Goal: Task Accomplishment & Management: Use online tool/utility

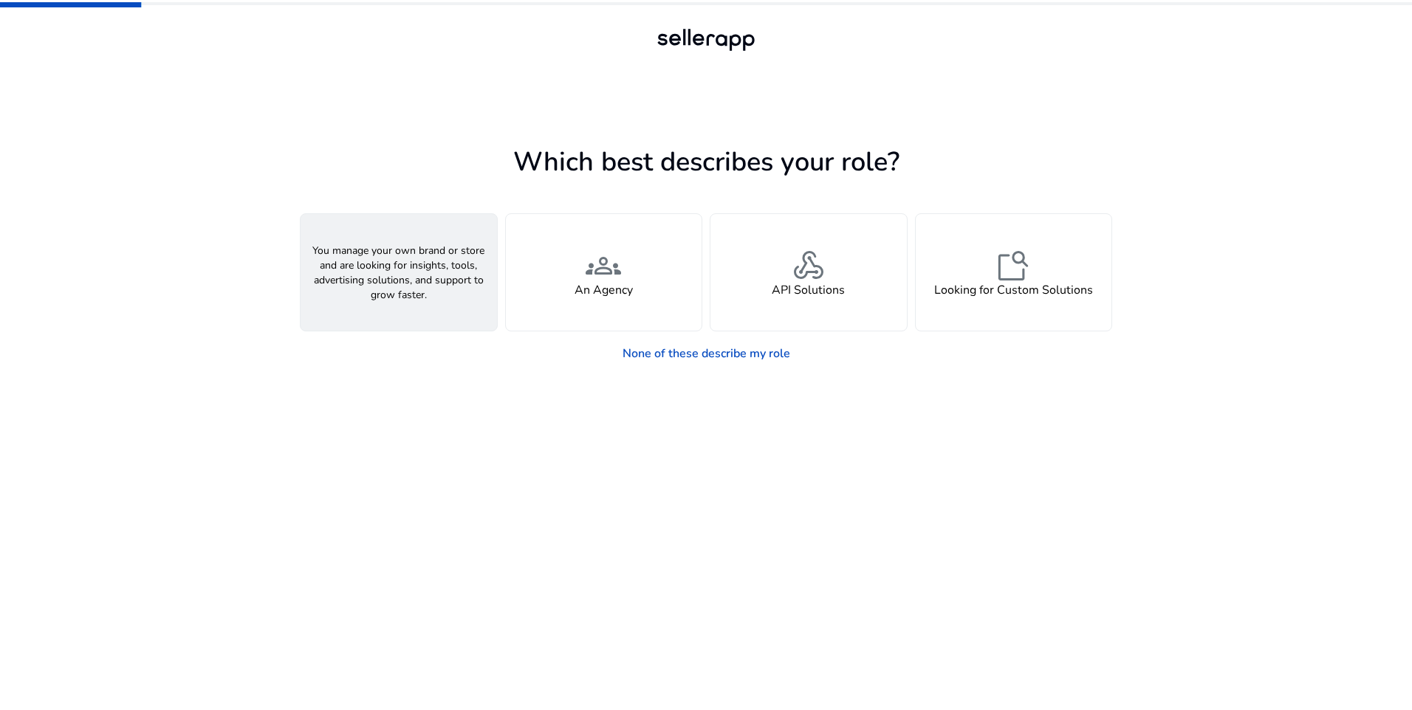
click at [400, 251] on span "person" at bounding box center [398, 265] width 35 height 35
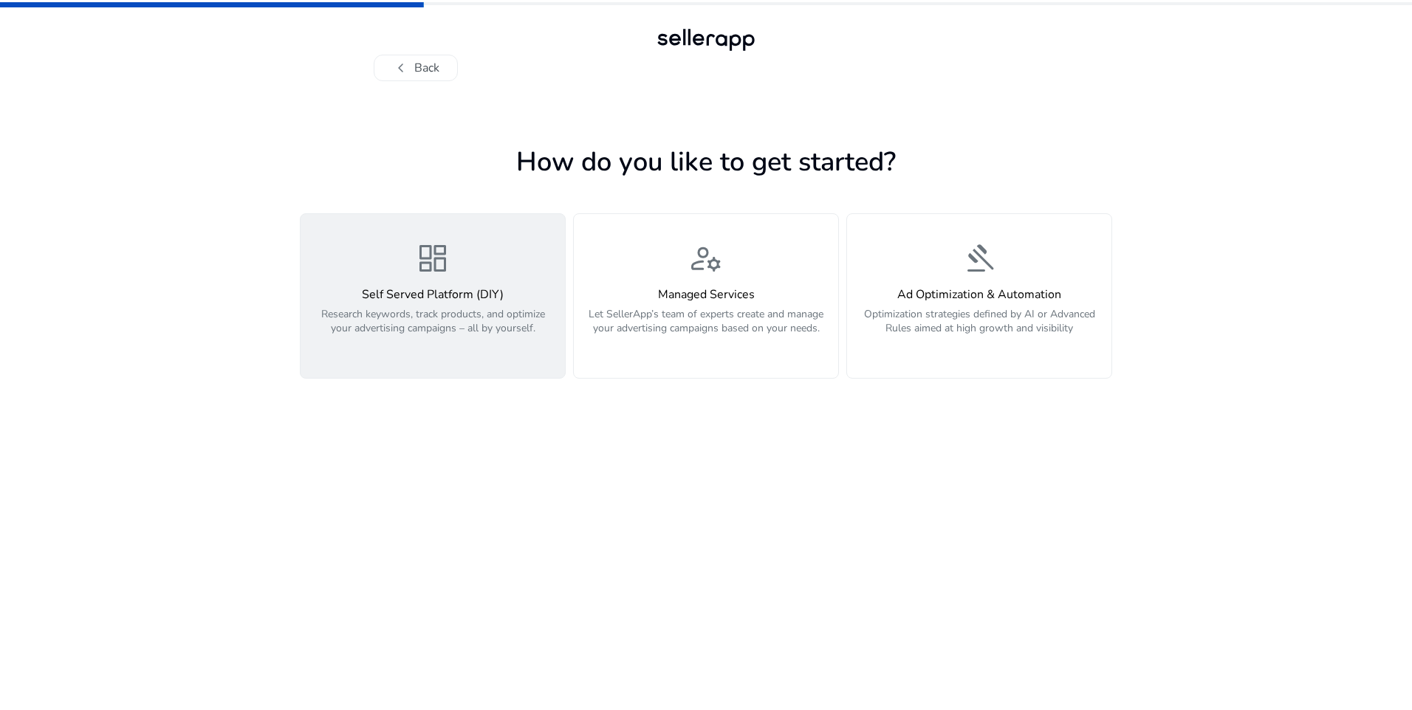
click at [366, 274] on div "dashboard Self Served Platform (DIY) Research keywords, track products, and opt…" at bounding box center [432, 296] width 247 height 111
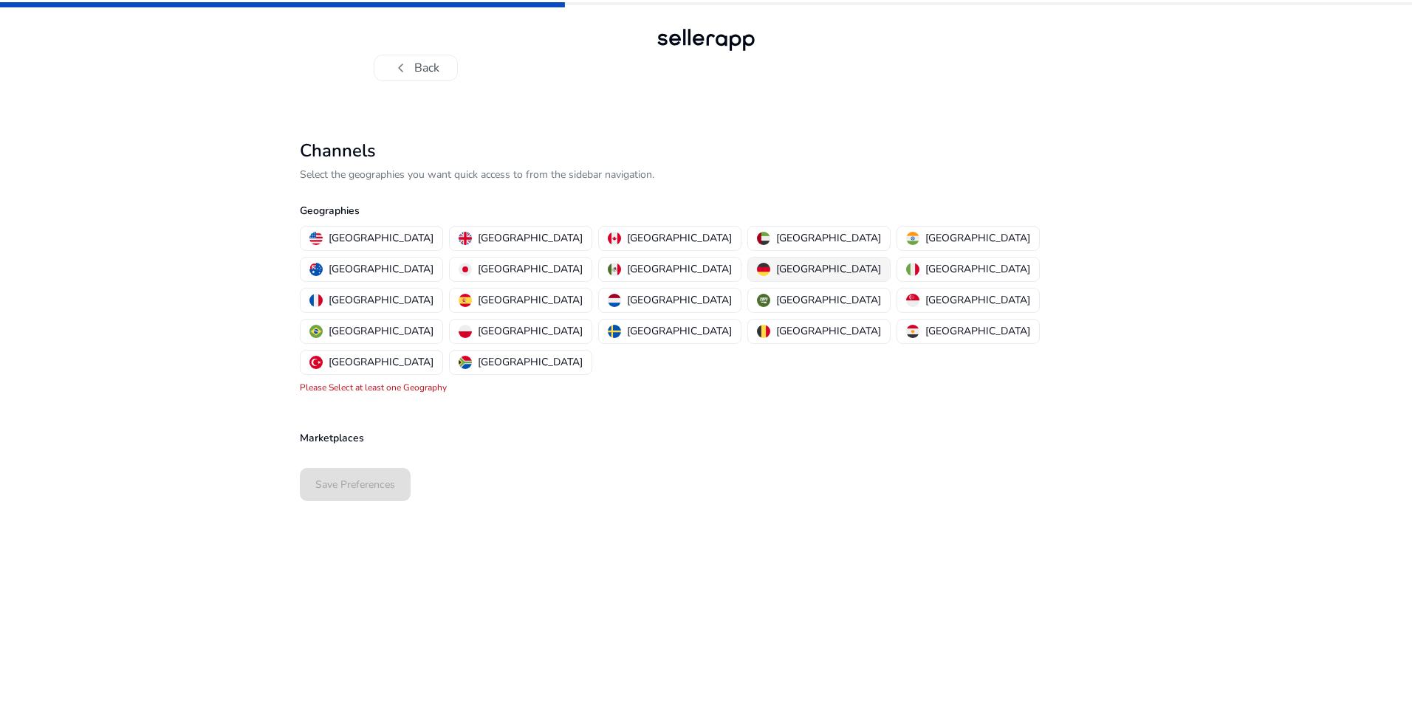
click at [776, 266] on p "[GEOGRAPHIC_DATA]" at bounding box center [828, 269] width 105 height 16
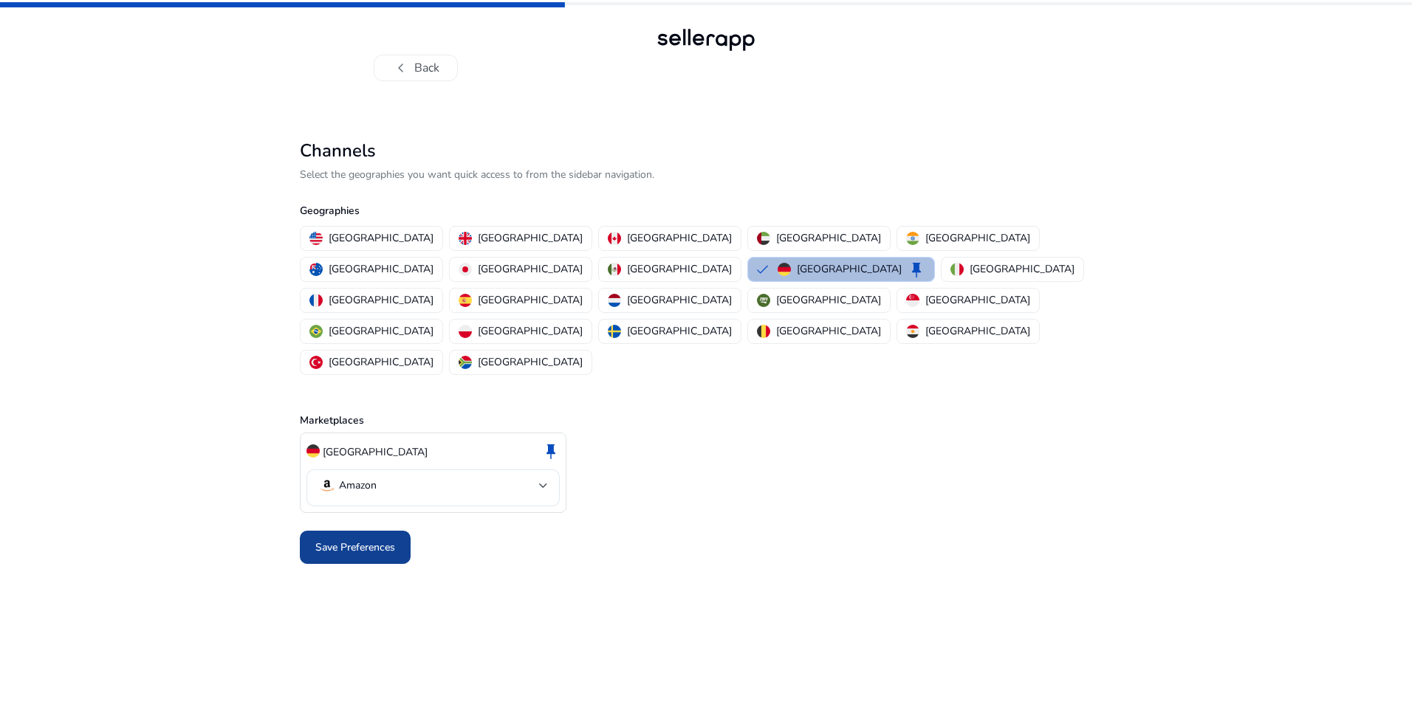
click at [364, 540] on span "Save Preferences" at bounding box center [355, 548] width 80 height 16
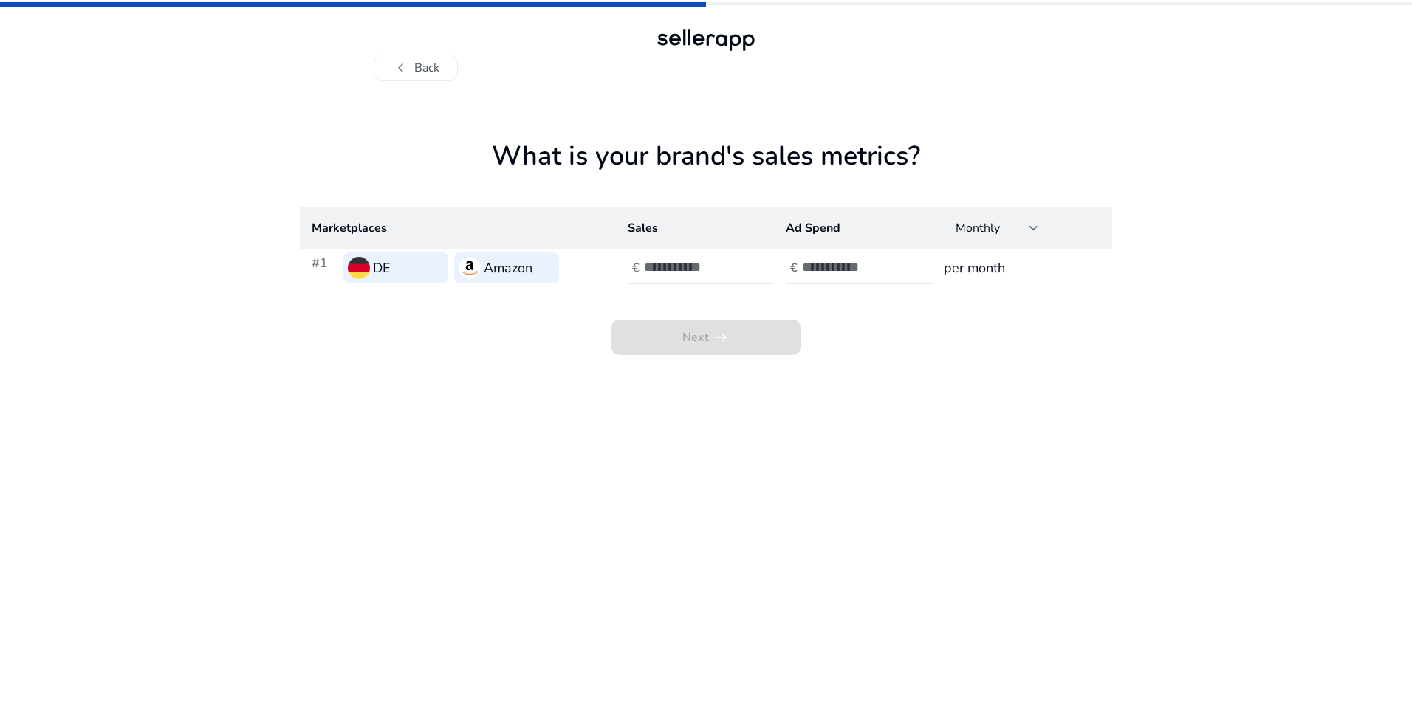
click at [652, 272] on input "number" at bounding box center [694, 267] width 100 height 16
type input "****"
click at [820, 270] on input "number" at bounding box center [852, 267] width 100 height 16
drag, startPoint x: 833, startPoint y: 260, endPoint x: 766, endPoint y: 261, distance: 66.5
click at [766, 261] on tr "#1 DE Amazon € **** € *** per month" at bounding box center [706, 268] width 812 height 38
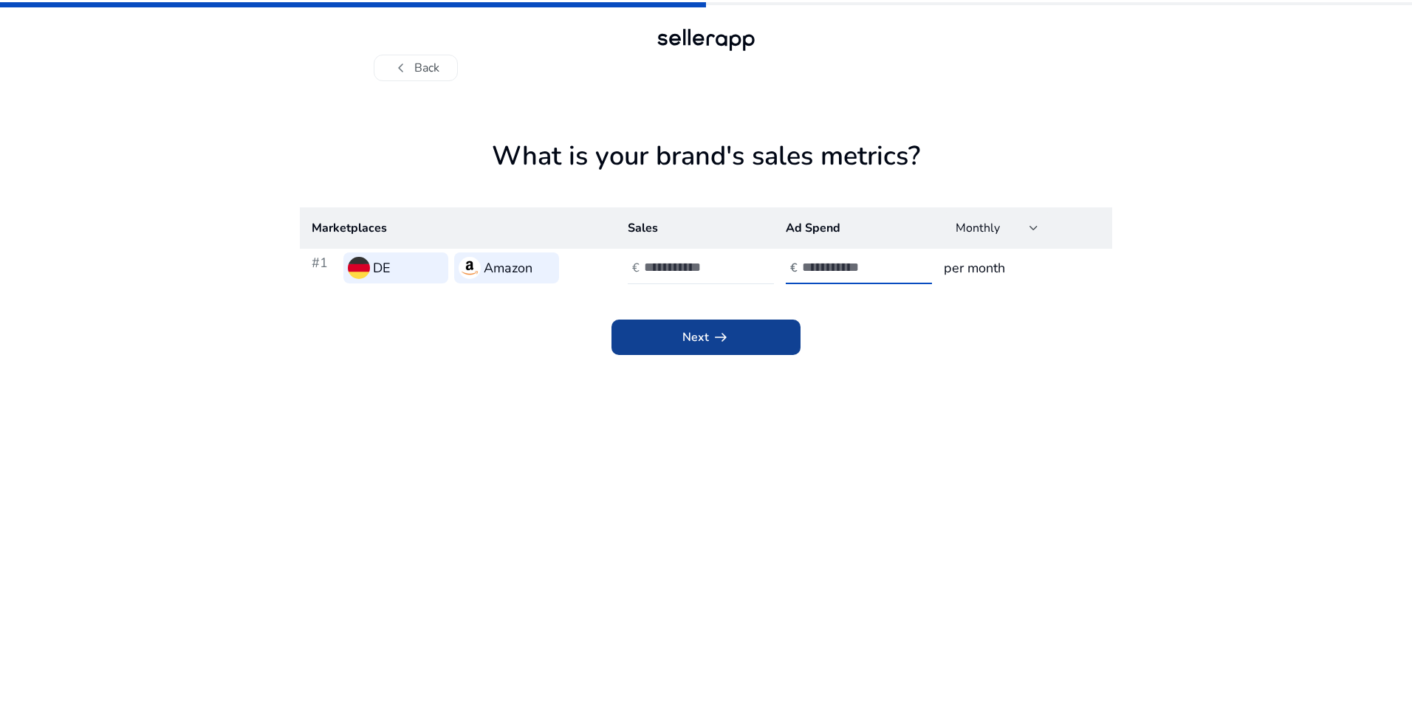
type input "*"
click at [703, 334] on span "Next arrow_right_alt" at bounding box center [705, 338] width 47 height 18
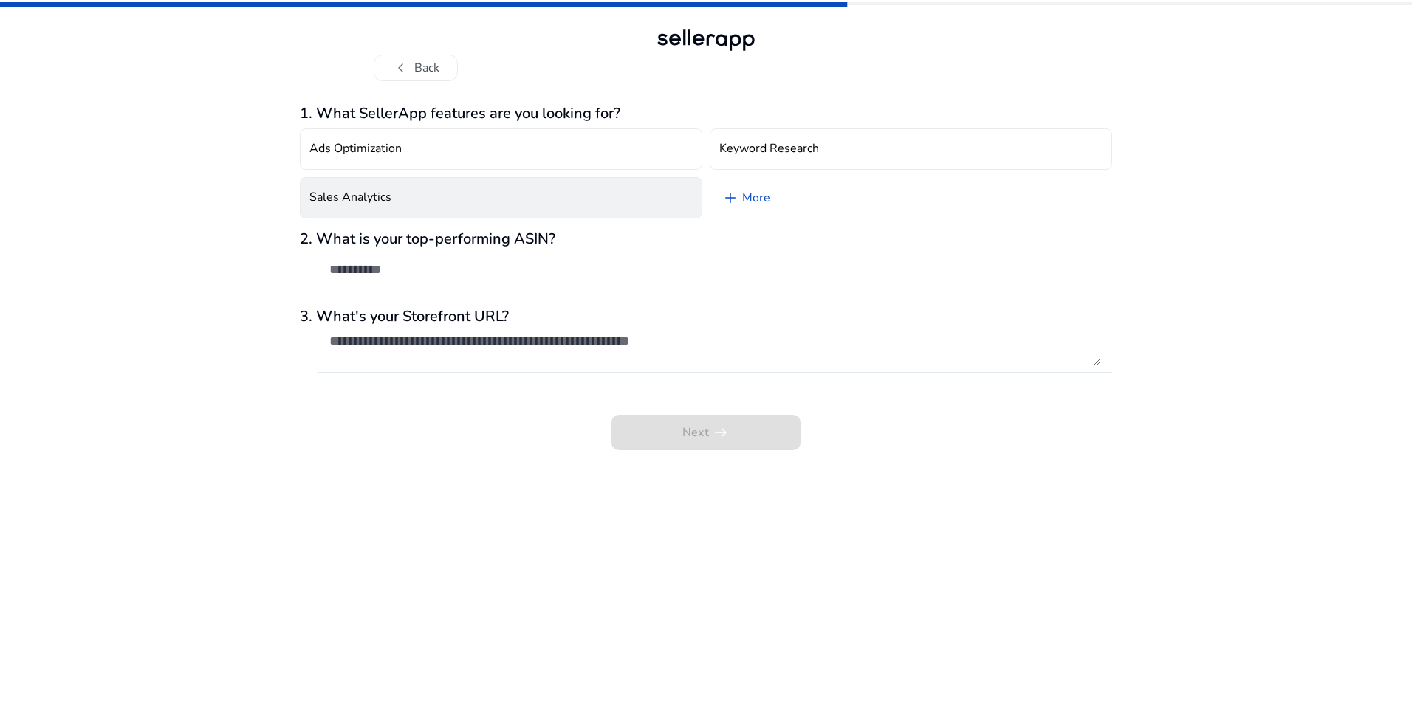
click at [424, 202] on button "Sales Analytics" at bounding box center [501, 197] width 402 height 41
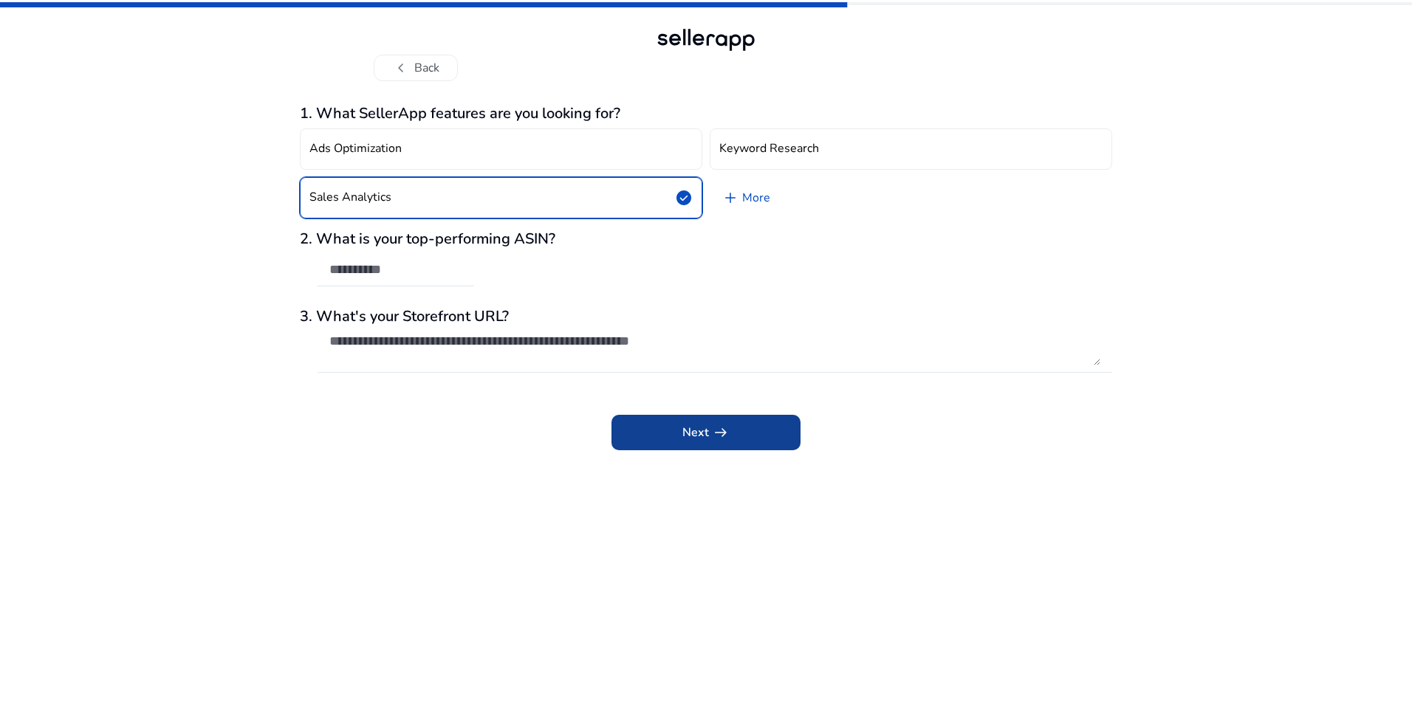
click at [703, 425] on span "Next arrow_right_alt" at bounding box center [705, 433] width 47 height 18
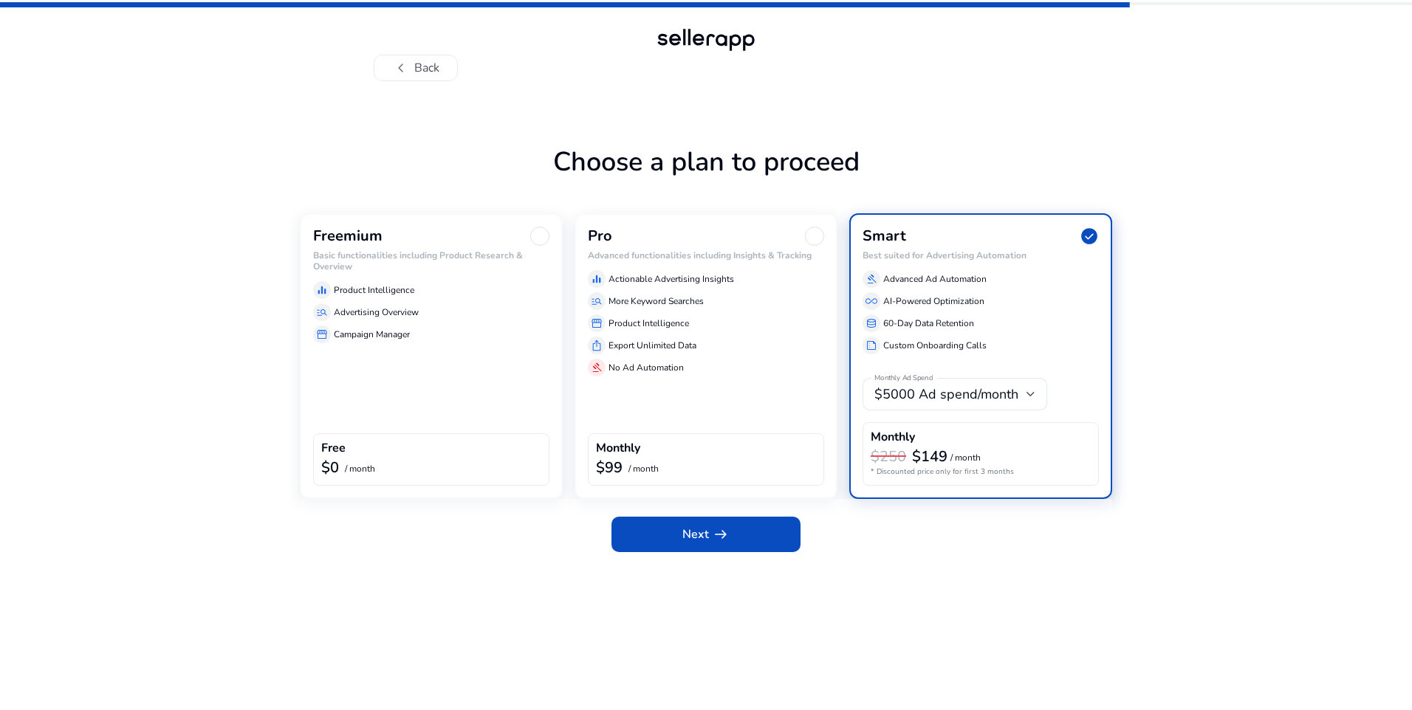
click at [382, 370] on div "Freemium Basic functionalities including Product Research & Overview equalizer …" at bounding box center [431, 356] width 263 height 286
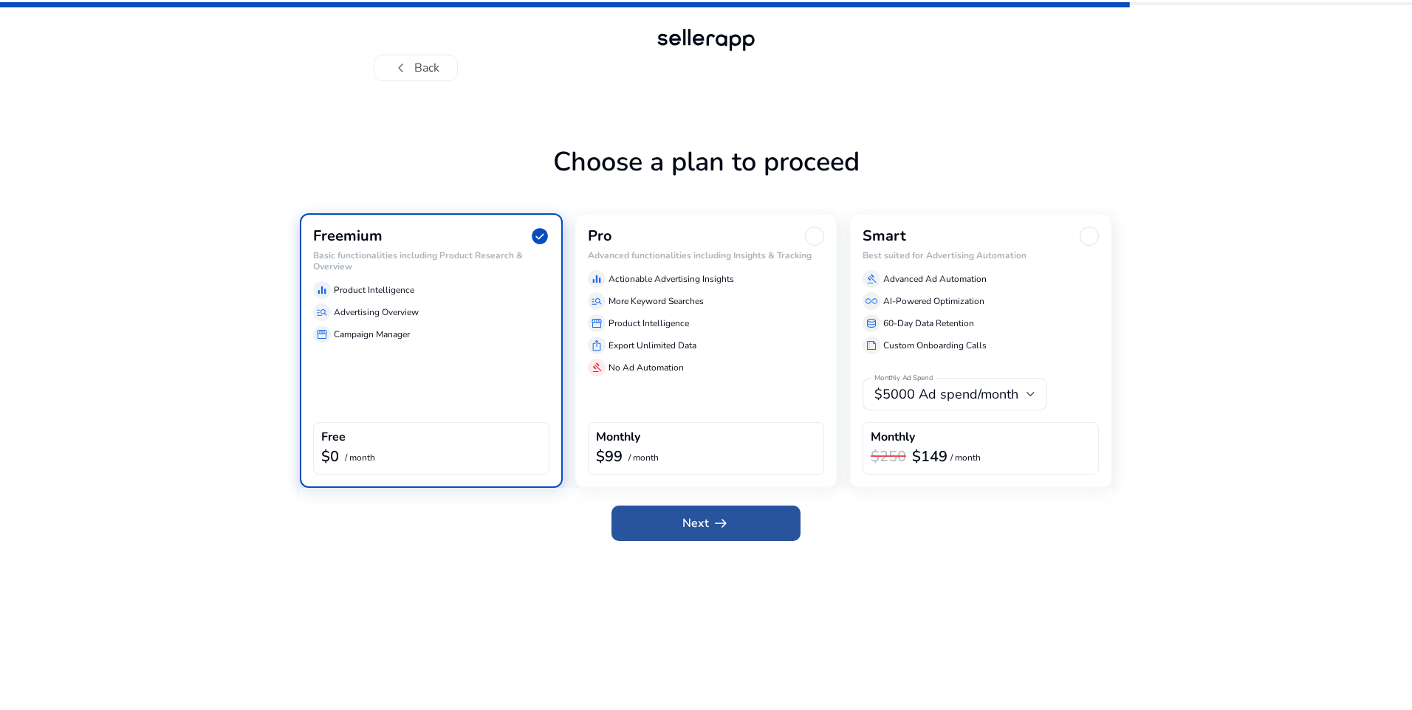
click at [676, 519] on span at bounding box center [705, 523] width 189 height 35
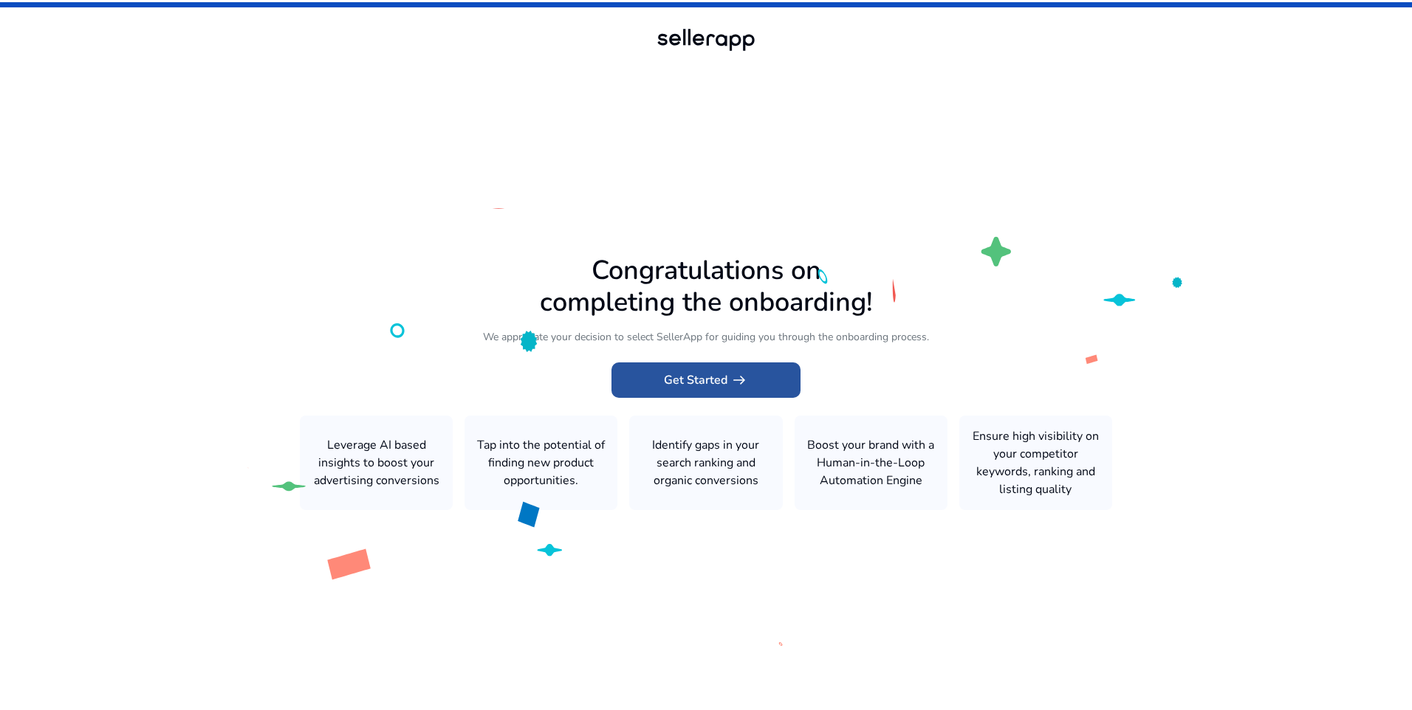
click at [675, 381] on span "Get Started arrow_right_alt" at bounding box center [706, 380] width 84 height 18
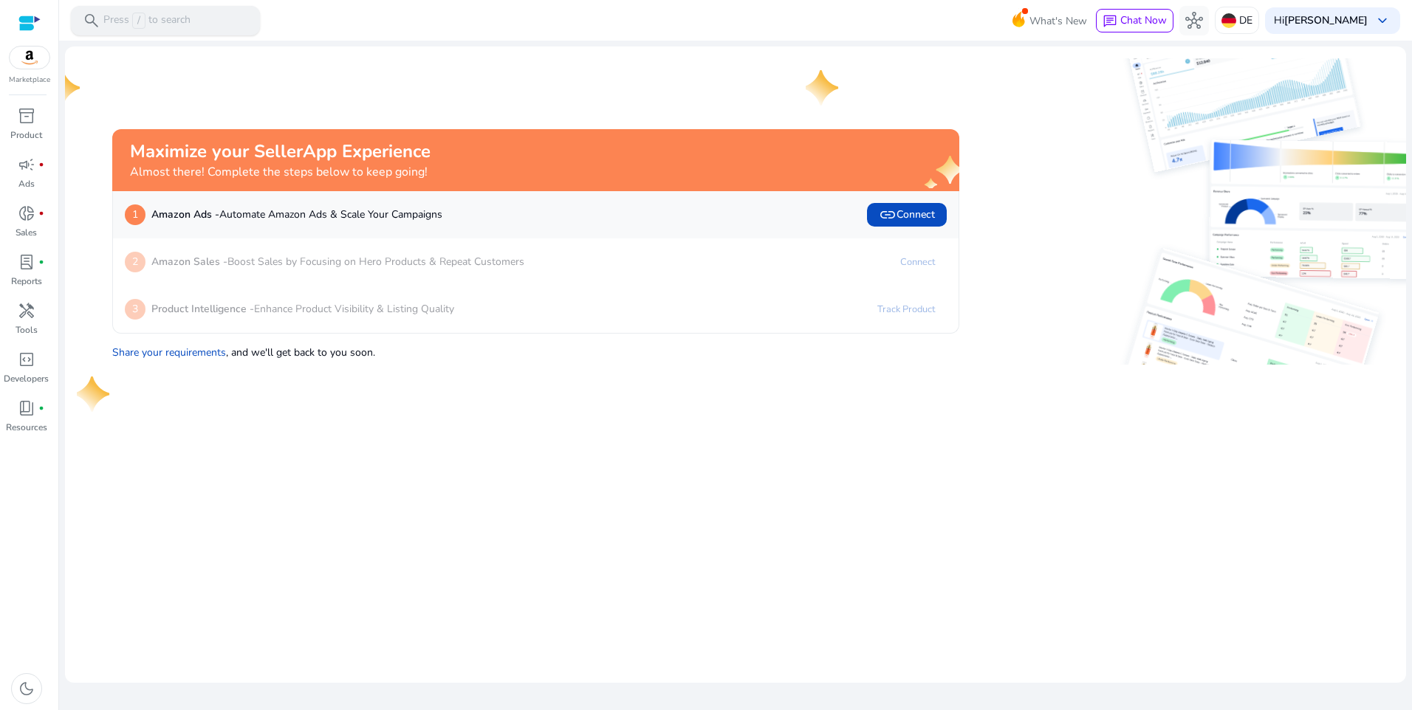
click at [156, 17] on p "Press / to search" at bounding box center [146, 21] width 87 height 16
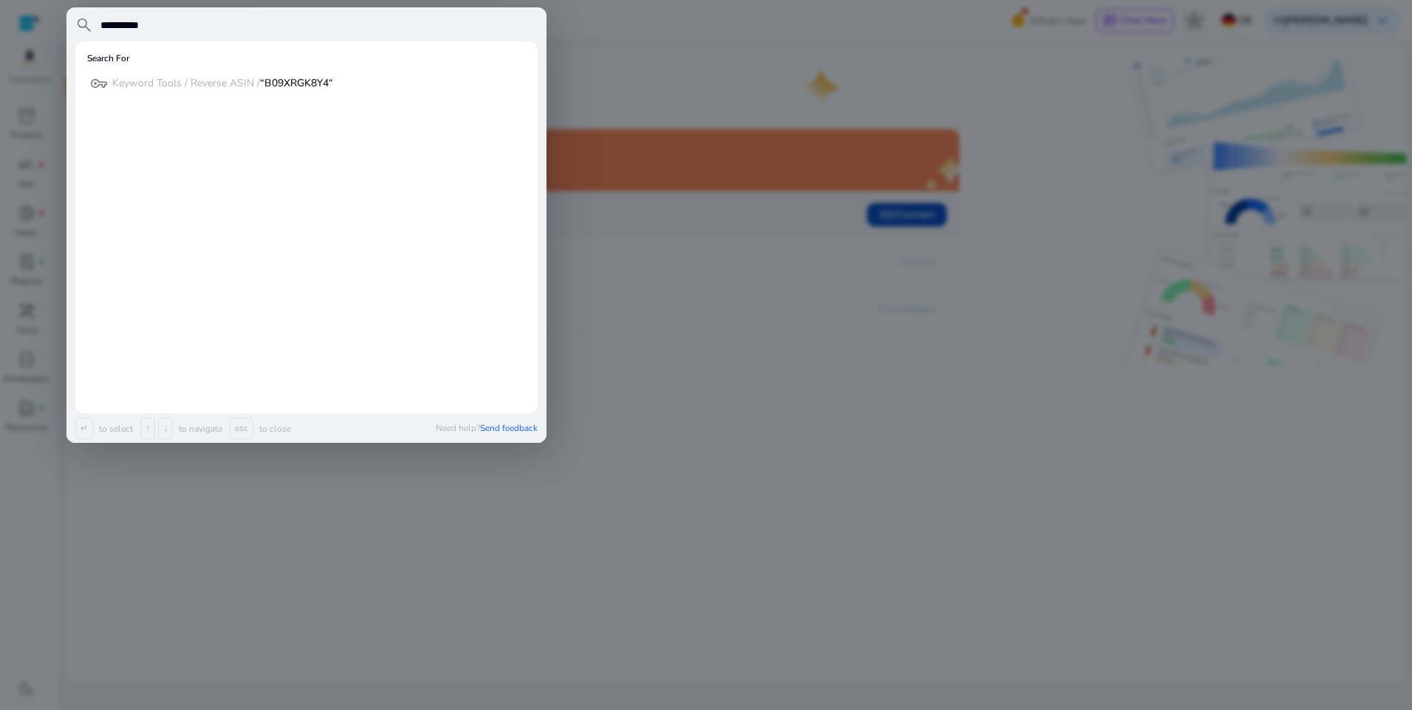
type input "**********"
click at [192, 88] on p "Keyword Tools / Reverse ASIN / “B09XRGK8Y4“" at bounding box center [222, 83] width 221 height 15
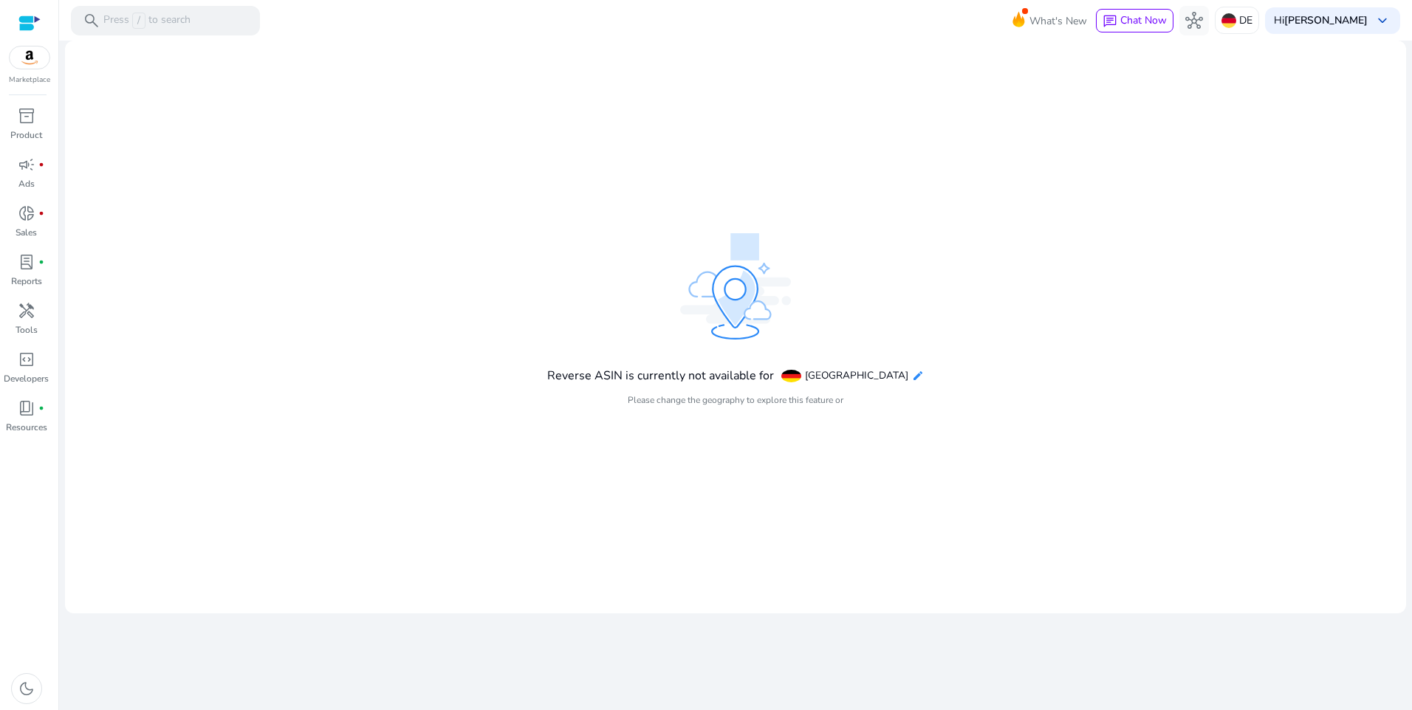
click at [912, 378] on mat-icon "edit" at bounding box center [918, 376] width 12 height 12
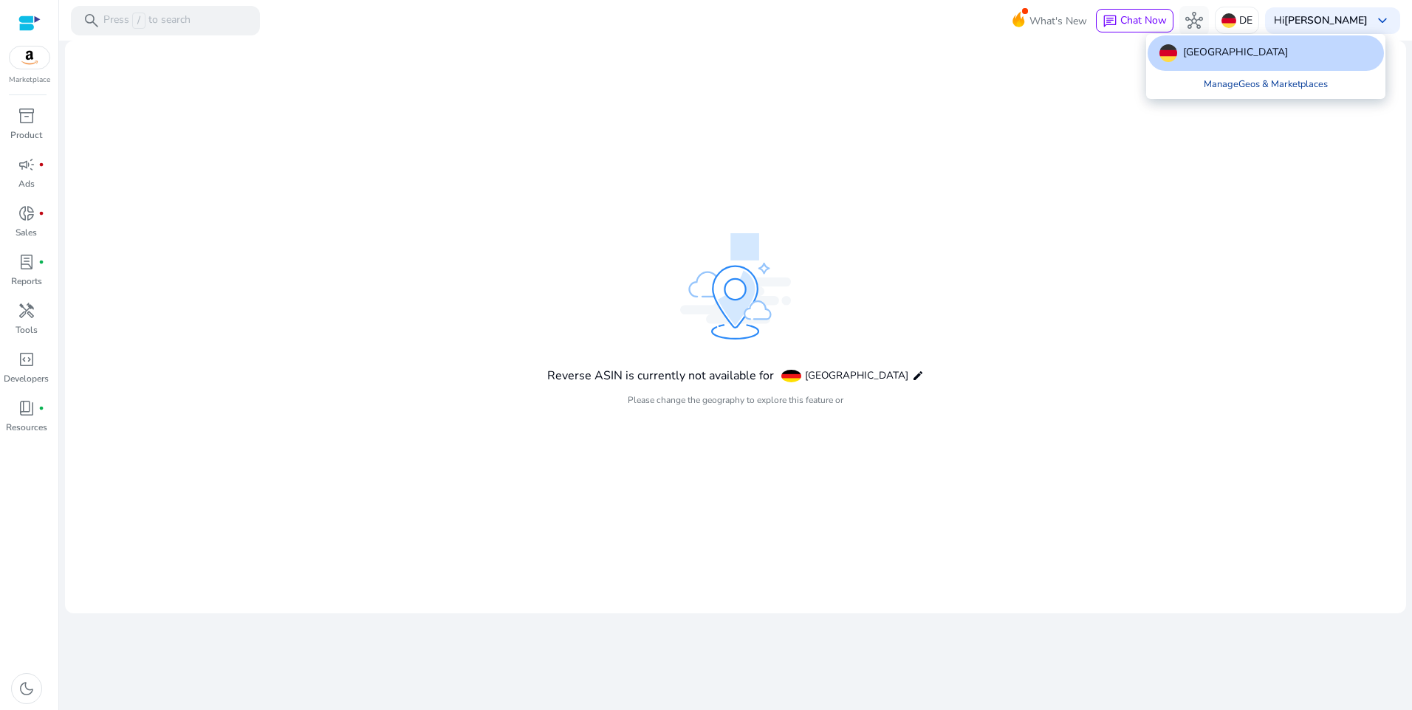
click at [1247, 83] on link "Manage Geos & Marketplaces" at bounding box center [1266, 84] width 148 height 27
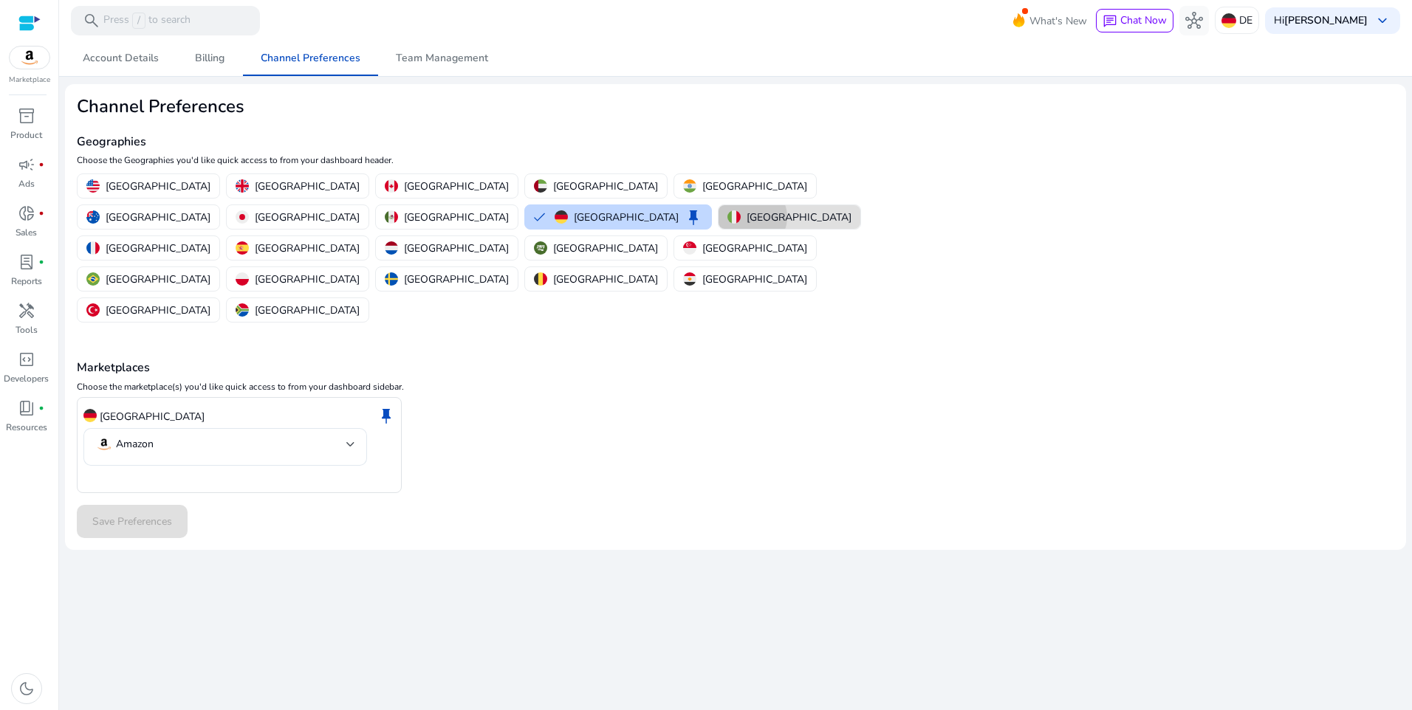
click at [747, 217] on p "[GEOGRAPHIC_DATA]" at bounding box center [799, 218] width 105 height 16
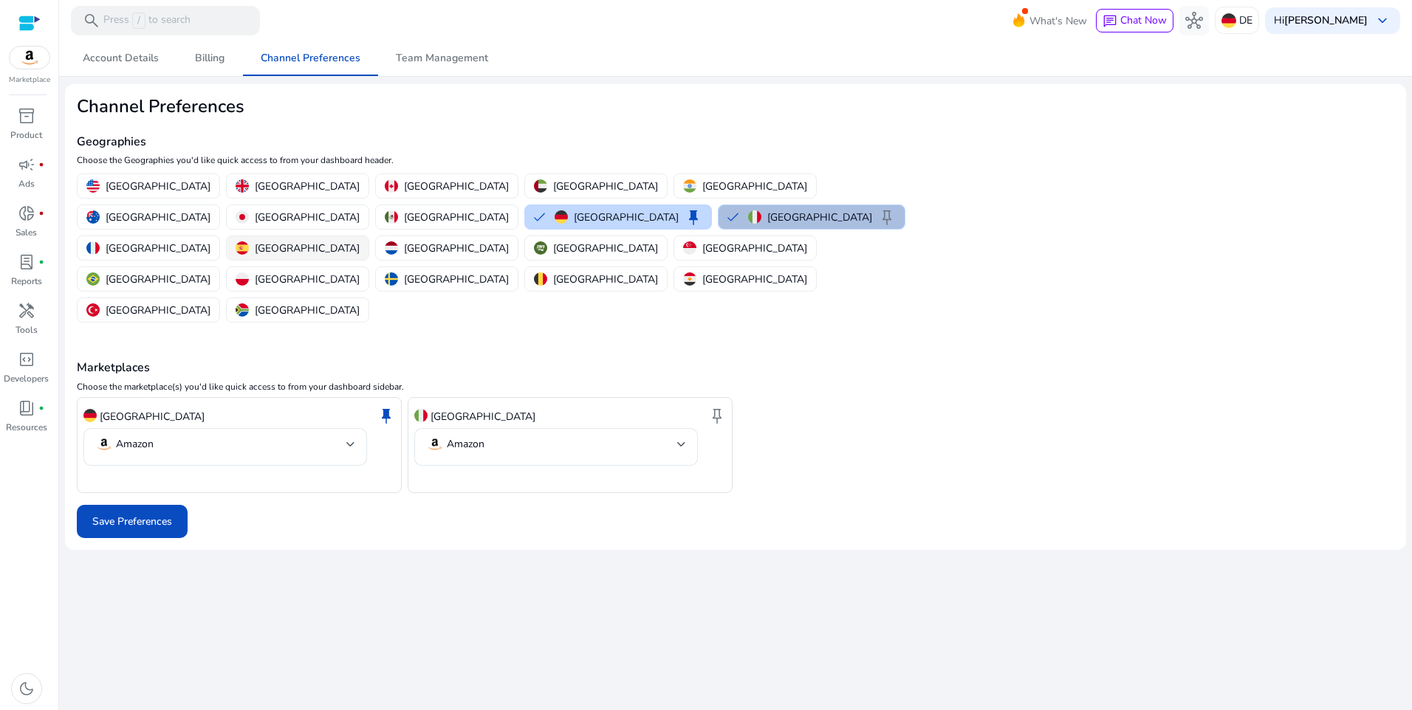
click at [295, 241] on p "[GEOGRAPHIC_DATA]" at bounding box center [307, 249] width 105 height 16
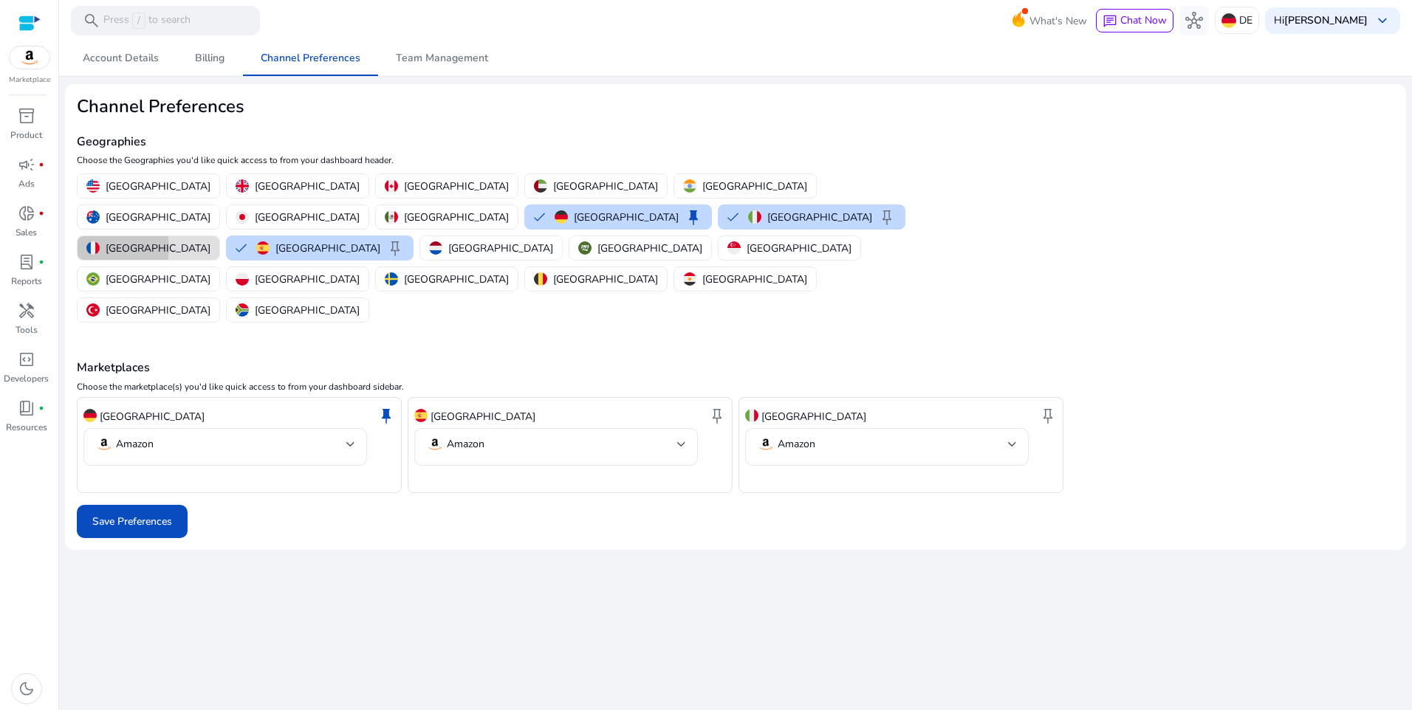
click at [210, 241] on p "[GEOGRAPHIC_DATA]" at bounding box center [158, 249] width 105 height 16
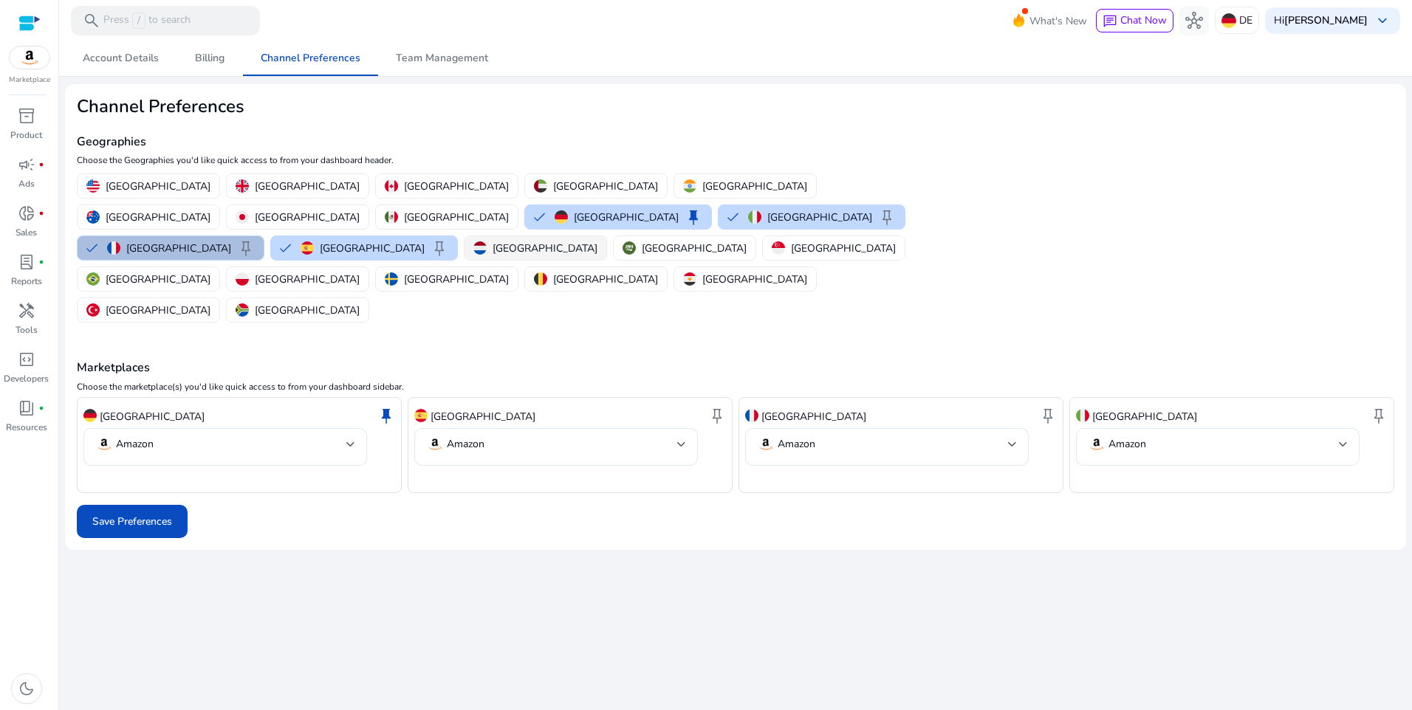
click at [493, 241] on p "[GEOGRAPHIC_DATA]" at bounding box center [545, 249] width 105 height 16
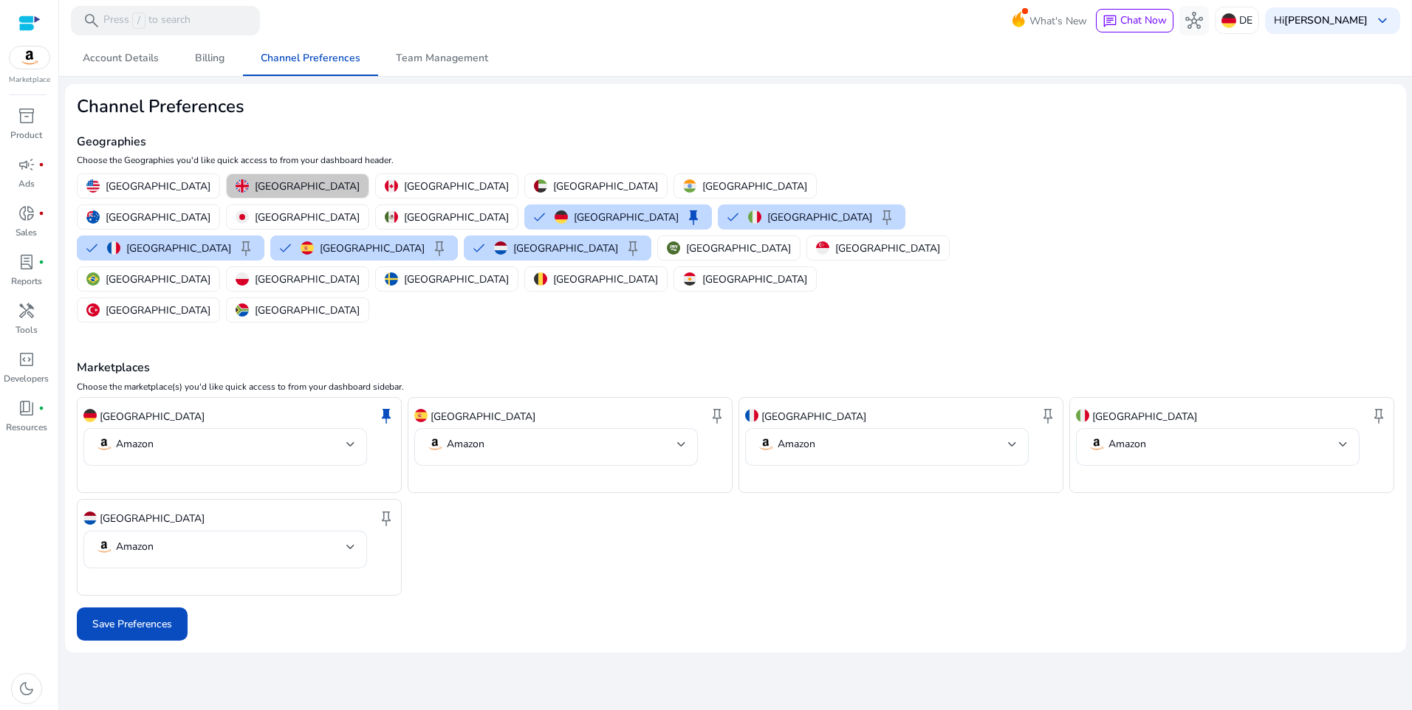
click at [268, 188] on p "[GEOGRAPHIC_DATA]" at bounding box center [307, 187] width 105 height 16
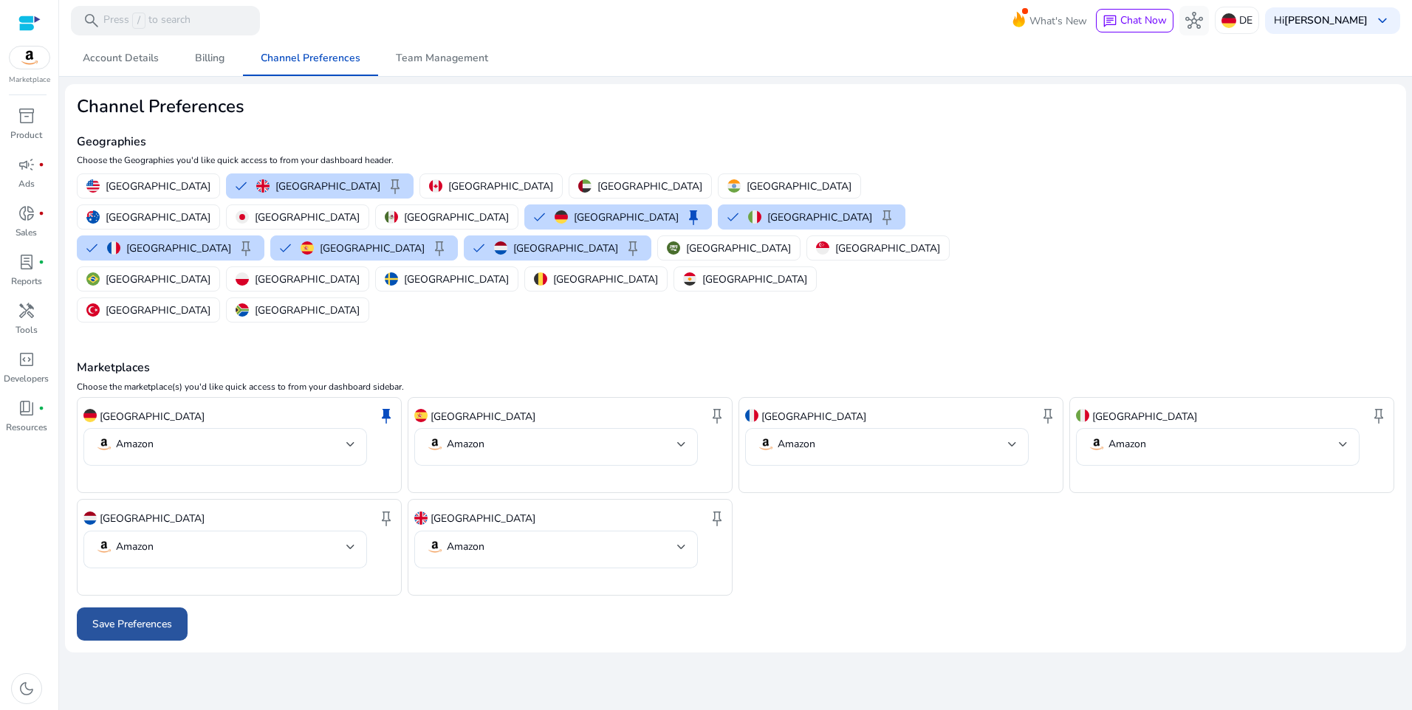
click at [129, 617] on span "Save Preferences" at bounding box center [132, 625] width 80 height 16
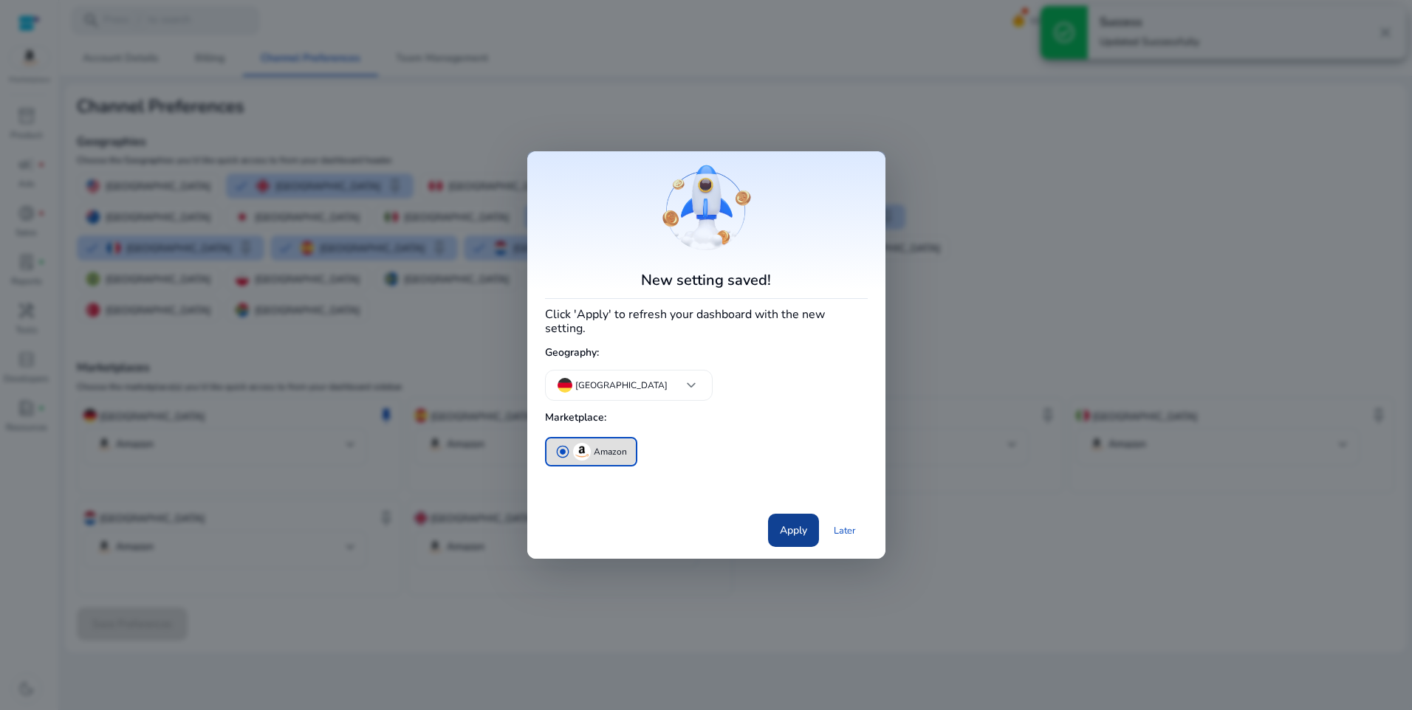
click at [792, 526] on span "Apply" at bounding box center [793, 531] width 27 height 16
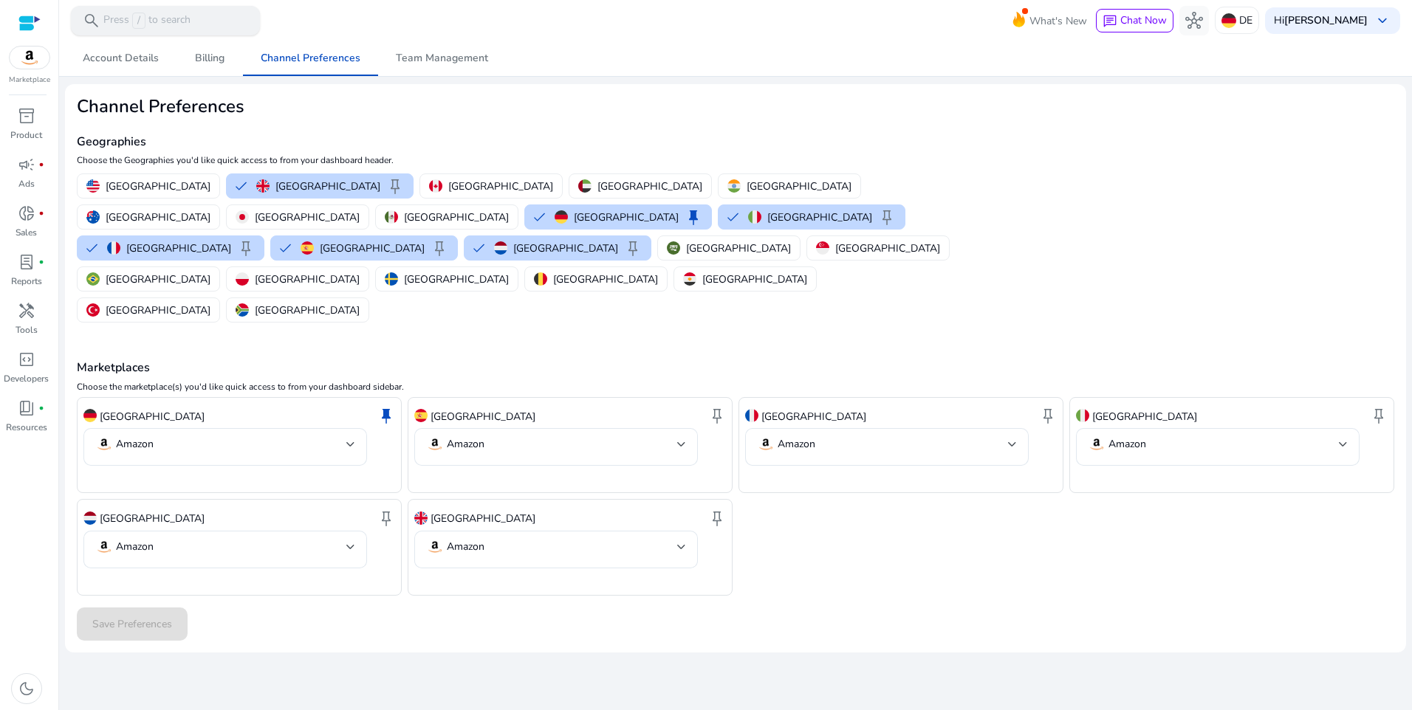
click at [158, 23] on p "Press / to search" at bounding box center [146, 21] width 87 height 16
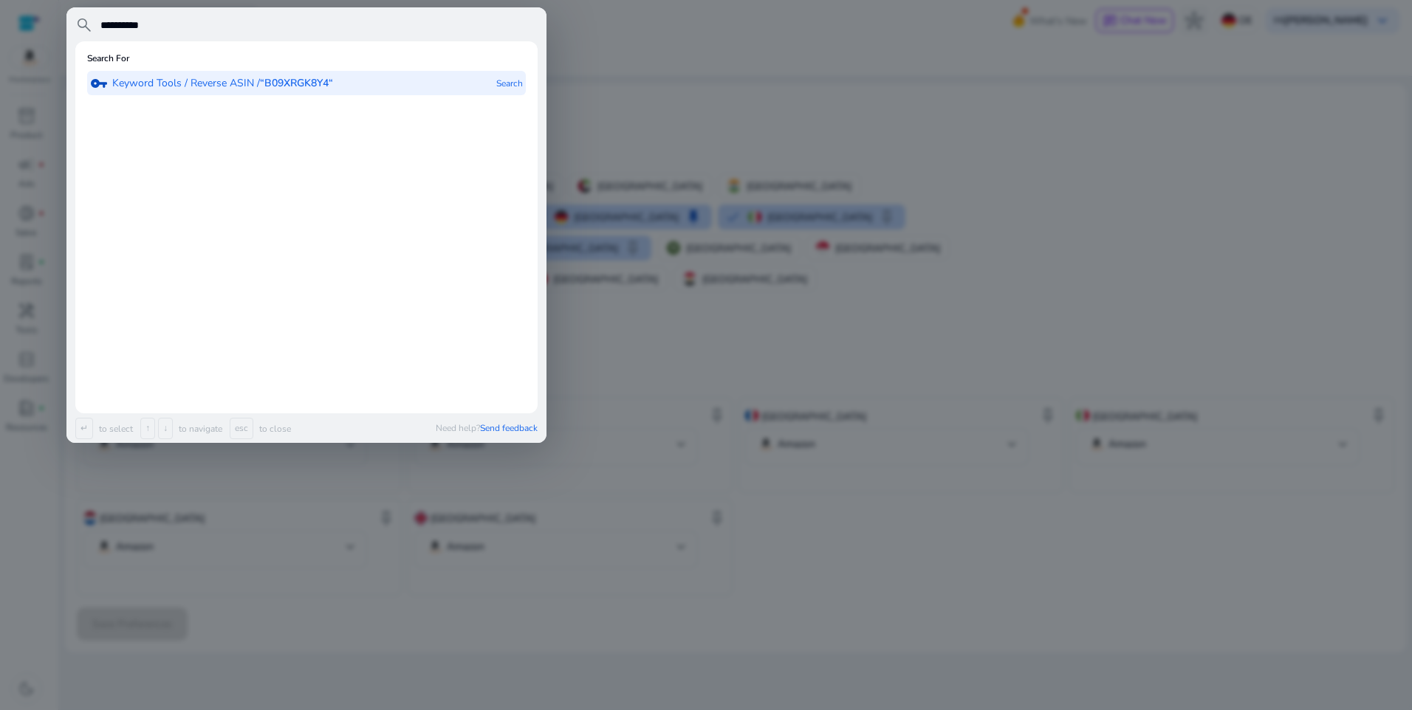
type input "**********"
click at [232, 85] on p "Keyword Tools / Reverse ASIN / “B09XRGK8Y4“" at bounding box center [222, 83] width 221 height 15
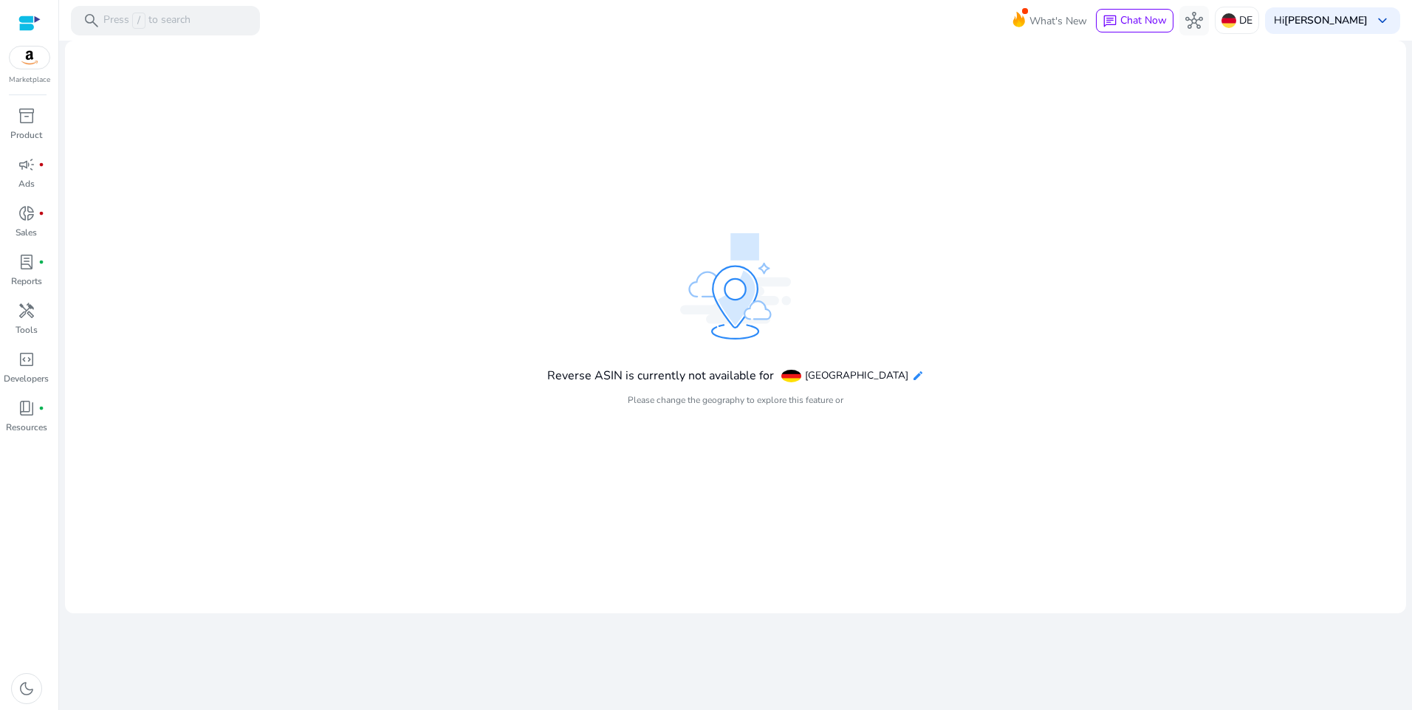
click at [912, 377] on mat-icon "edit" at bounding box center [918, 376] width 12 height 12
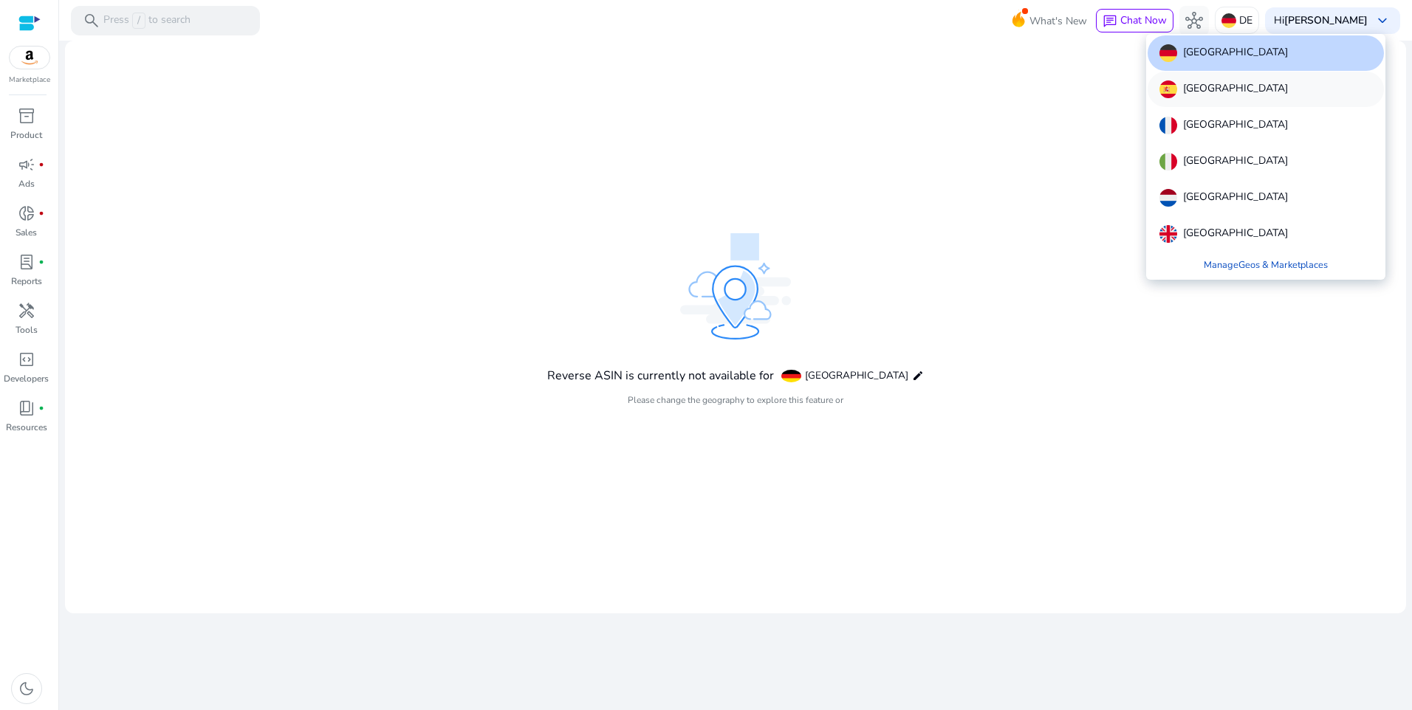
click at [1201, 89] on p "[GEOGRAPHIC_DATA]" at bounding box center [1235, 89] width 105 height 18
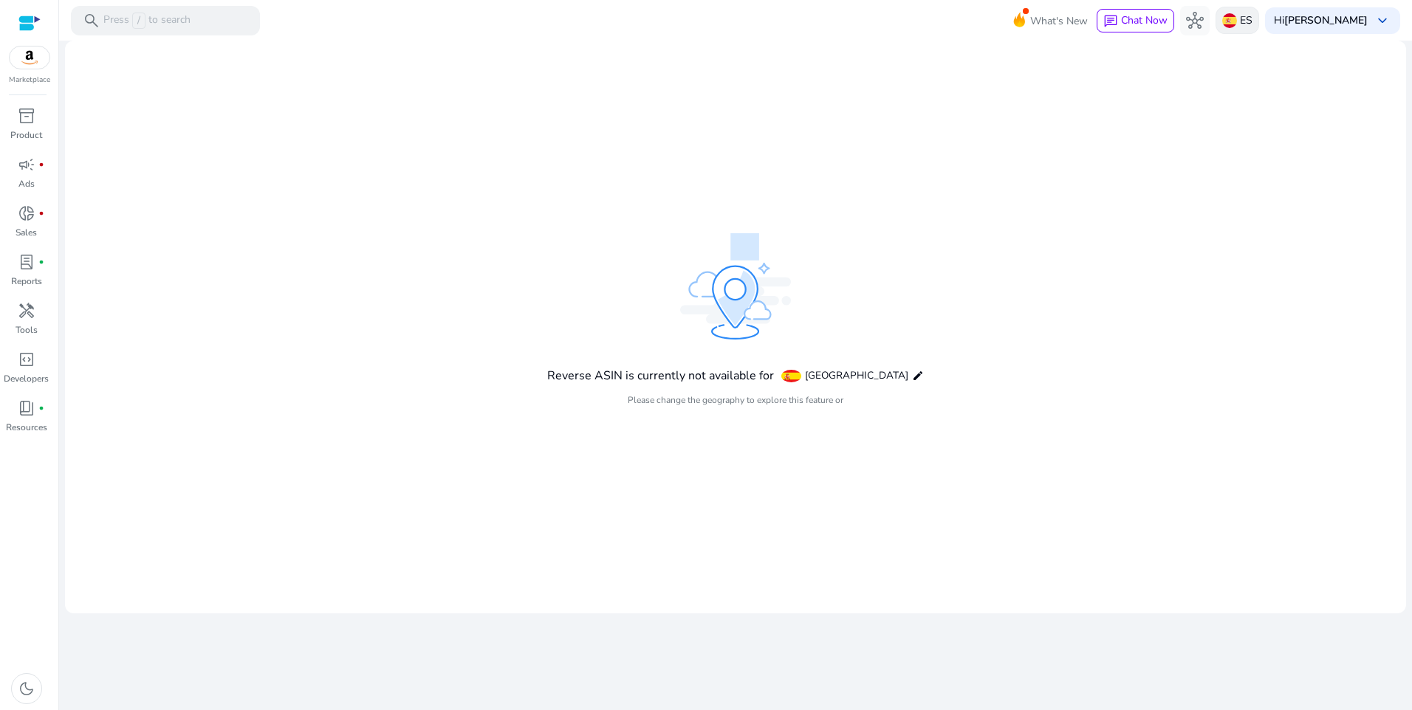
click at [1252, 21] on p "ES" at bounding box center [1246, 20] width 13 height 26
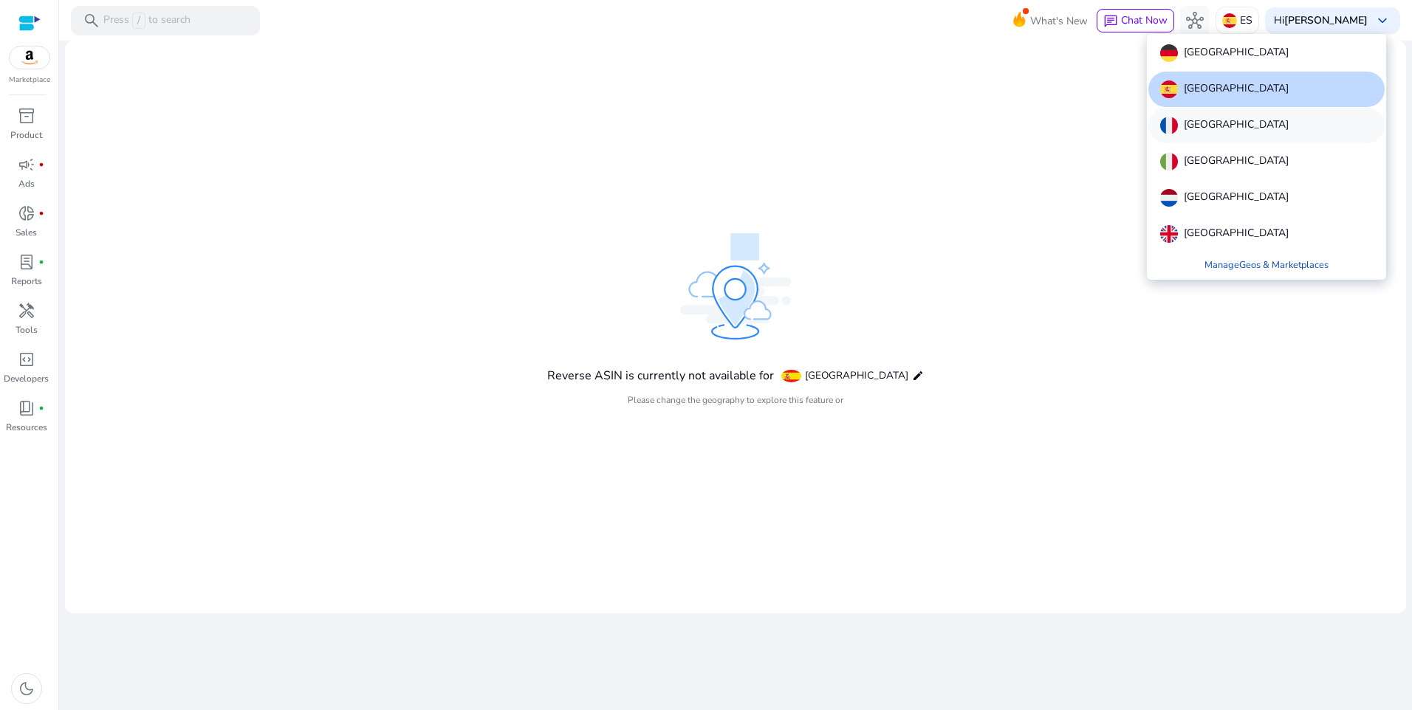
click at [1223, 123] on div "[GEOGRAPHIC_DATA]" at bounding box center [1266, 125] width 236 height 35
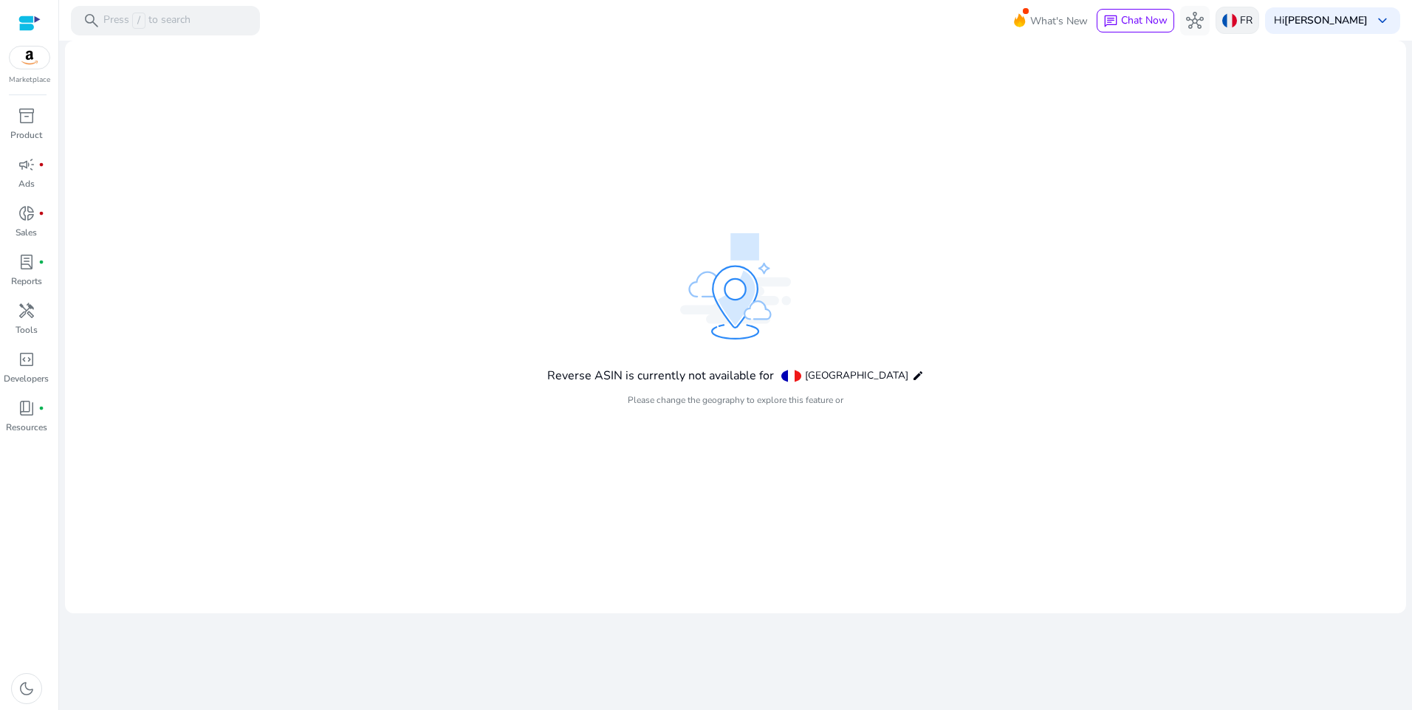
click at [1252, 26] on p "FR" at bounding box center [1246, 20] width 13 height 26
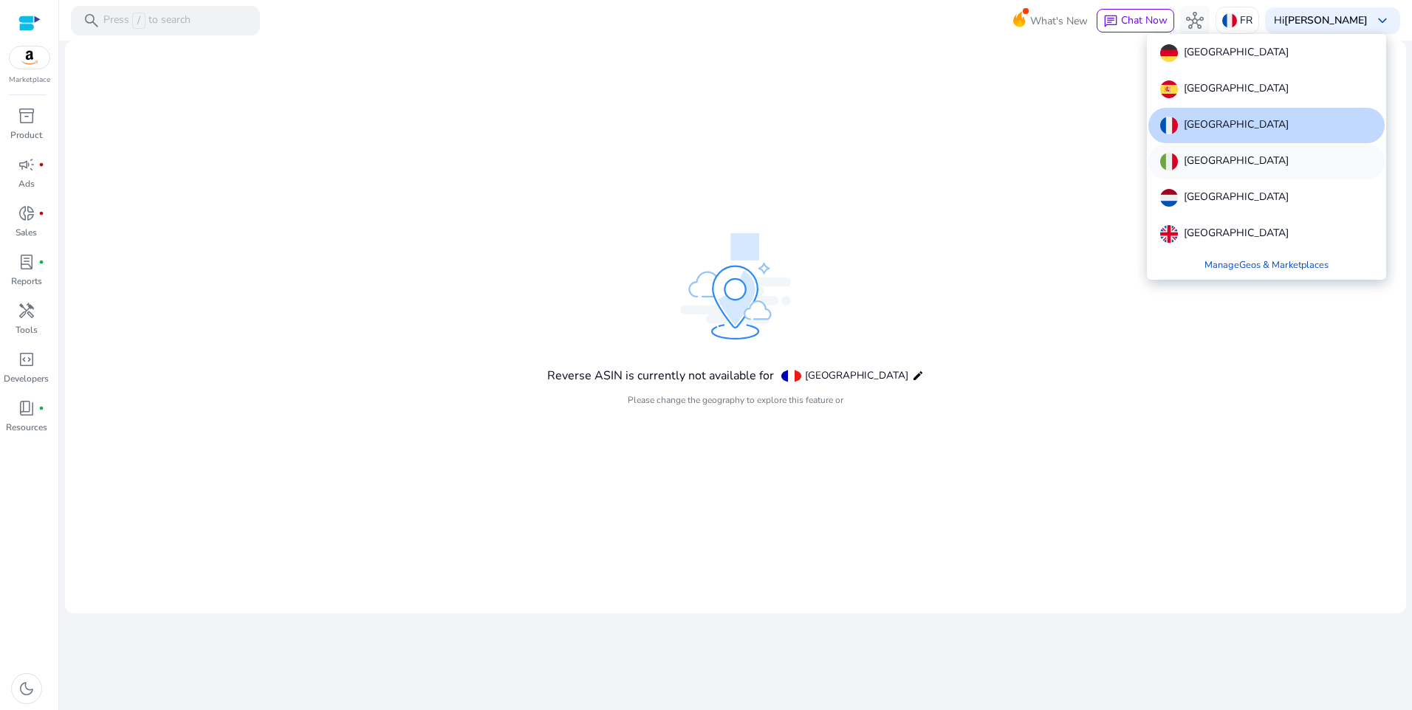
click at [1224, 154] on div "[GEOGRAPHIC_DATA]" at bounding box center [1266, 161] width 236 height 35
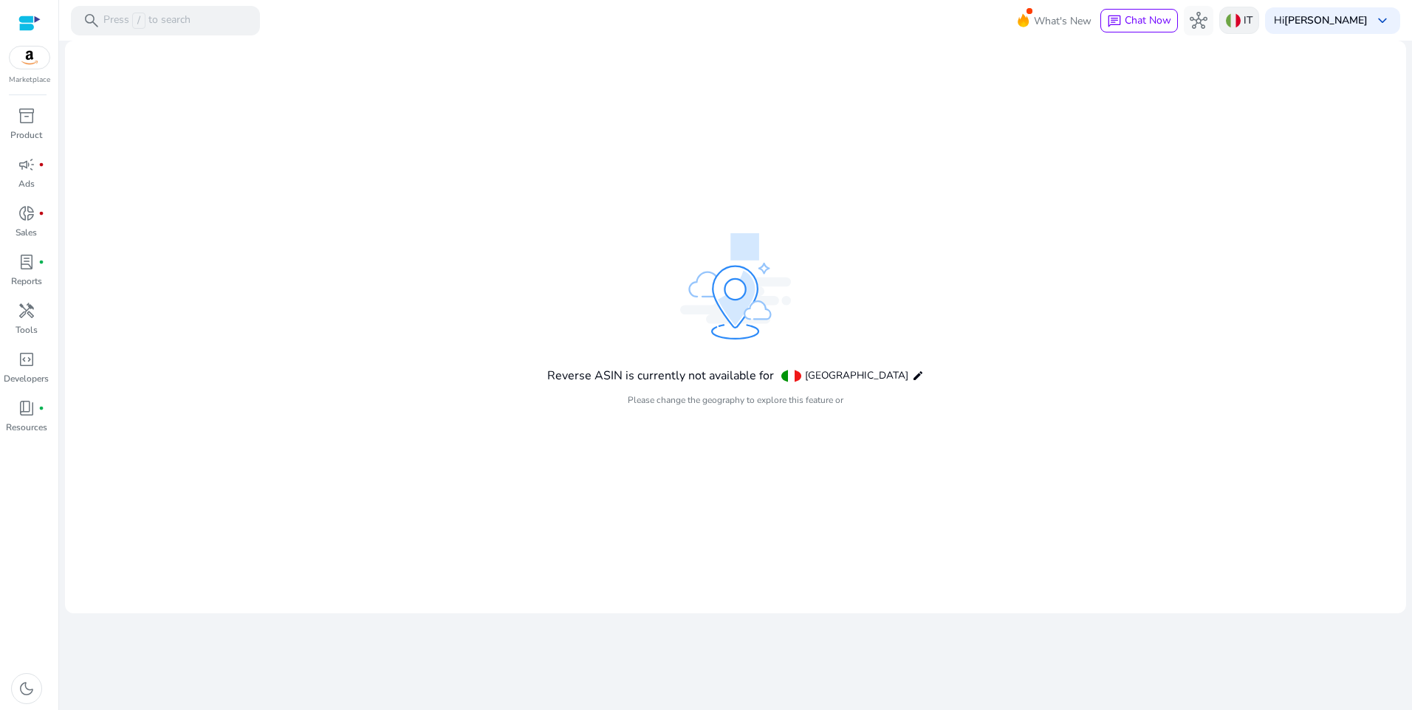
click at [1259, 24] on div "IT" at bounding box center [1239, 20] width 40 height 27
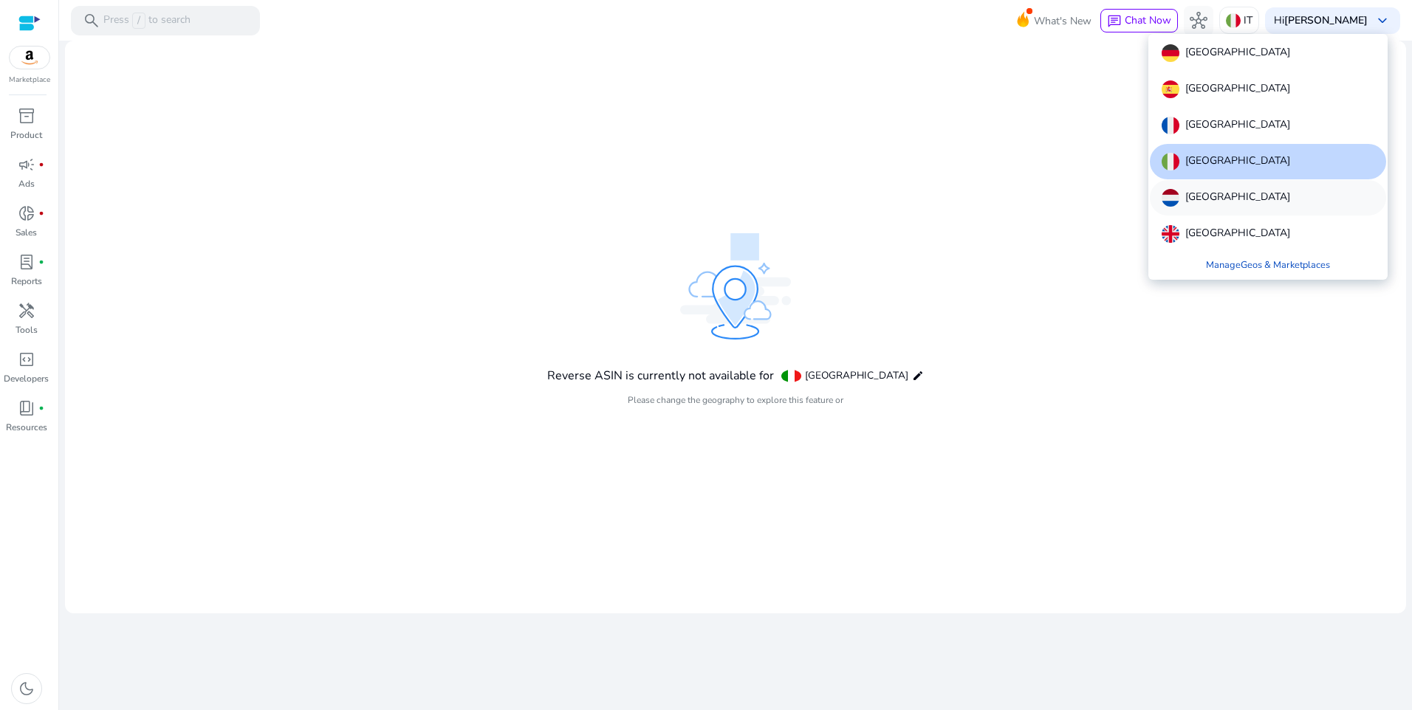
click at [1218, 188] on div "[GEOGRAPHIC_DATA]" at bounding box center [1268, 197] width 236 height 35
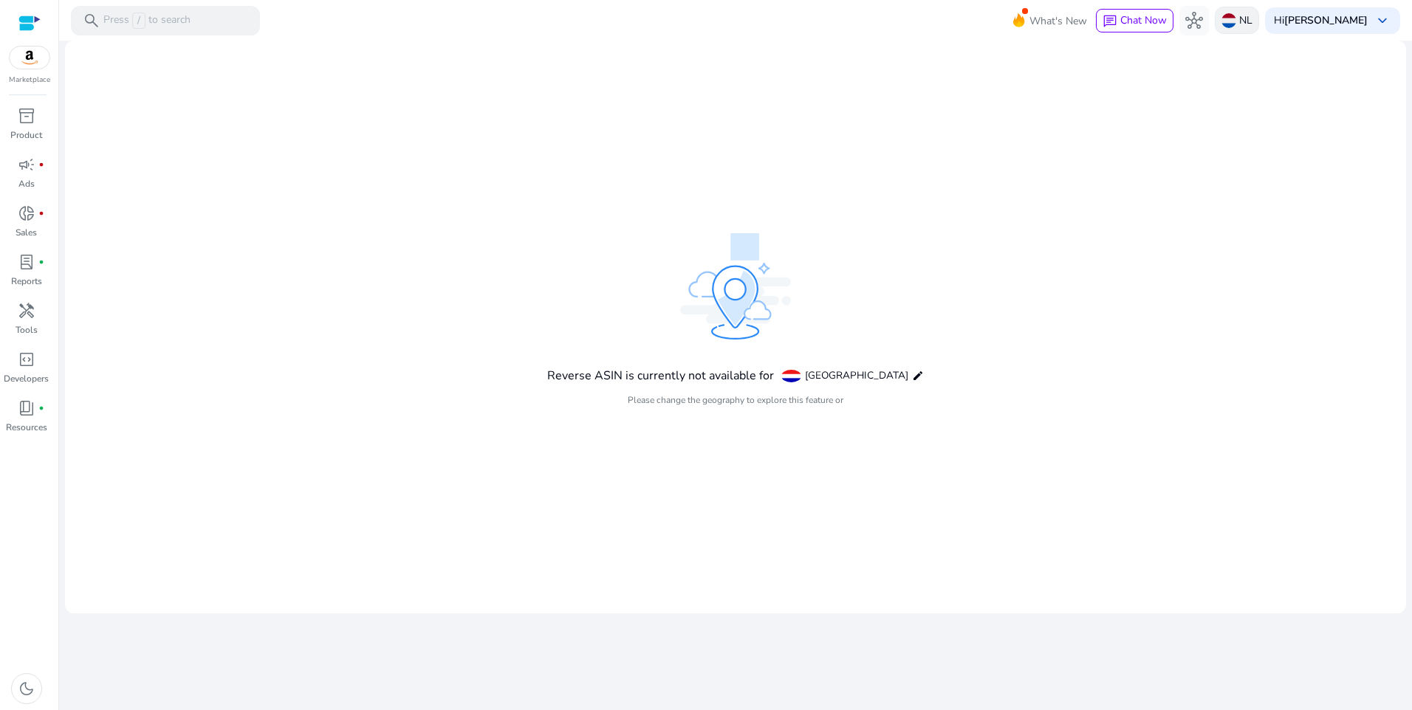
click at [1259, 21] on div "NL" at bounding box center [1237, 20] width 44 height 27
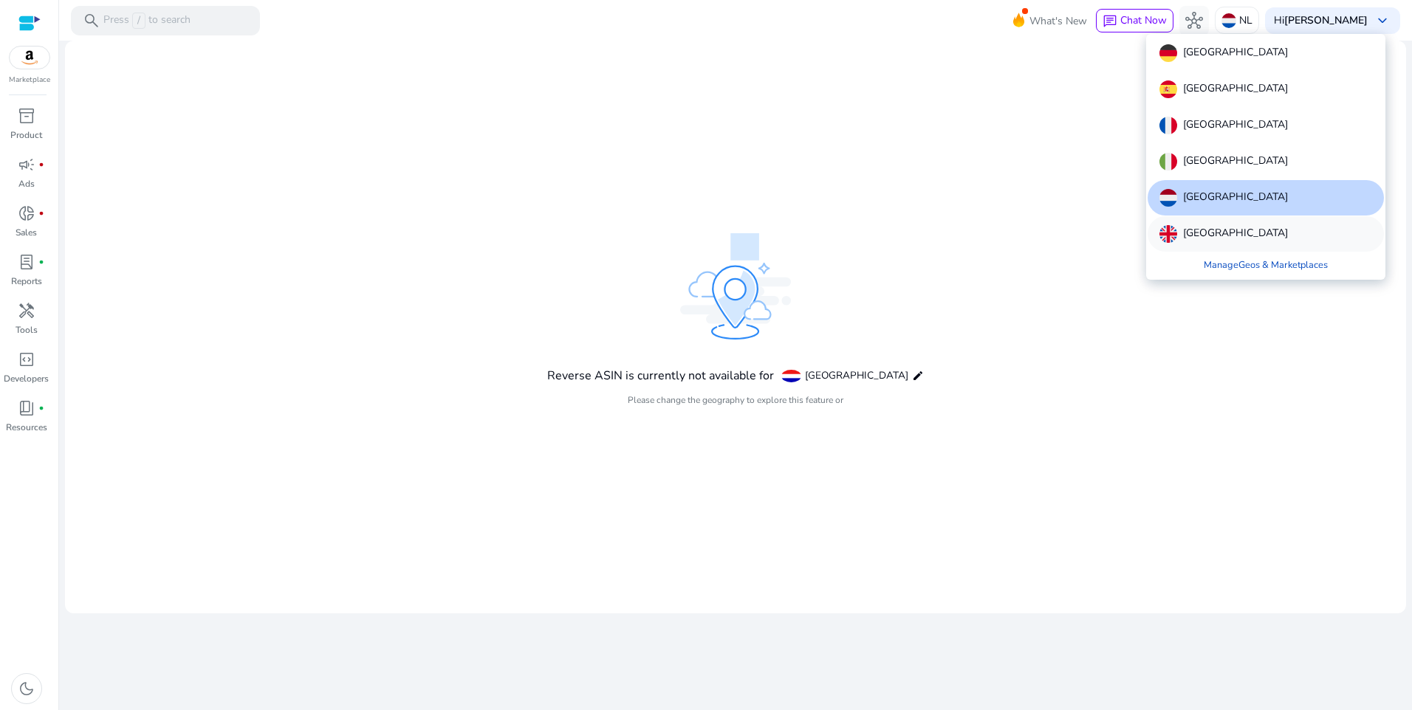
click at [1205, 236] on p "[GEOGRAPHIC_DATA]" at bounding box center [1235, 234] width 105 height 18
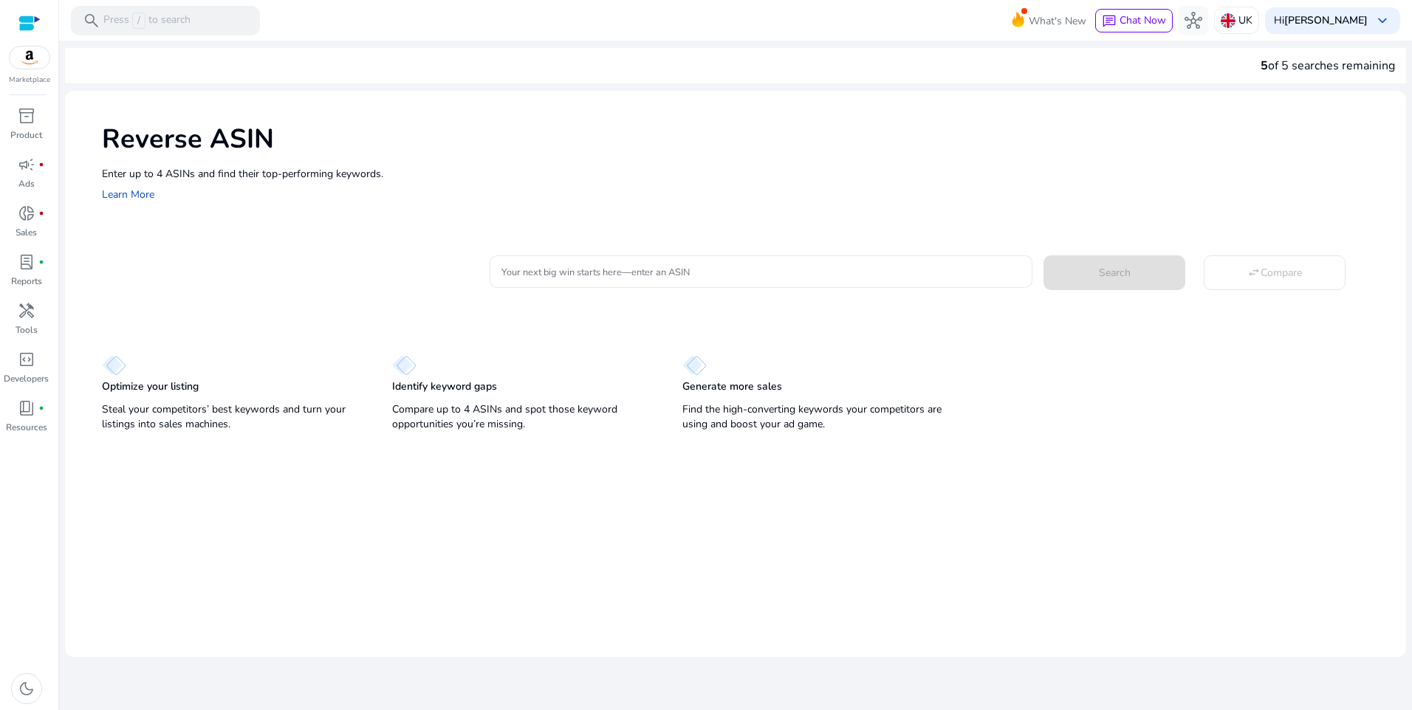
click at [569, 278] on input "Your next big win starts here—enter an ASIN" at bounding box center [760, 272] width 519 height 16
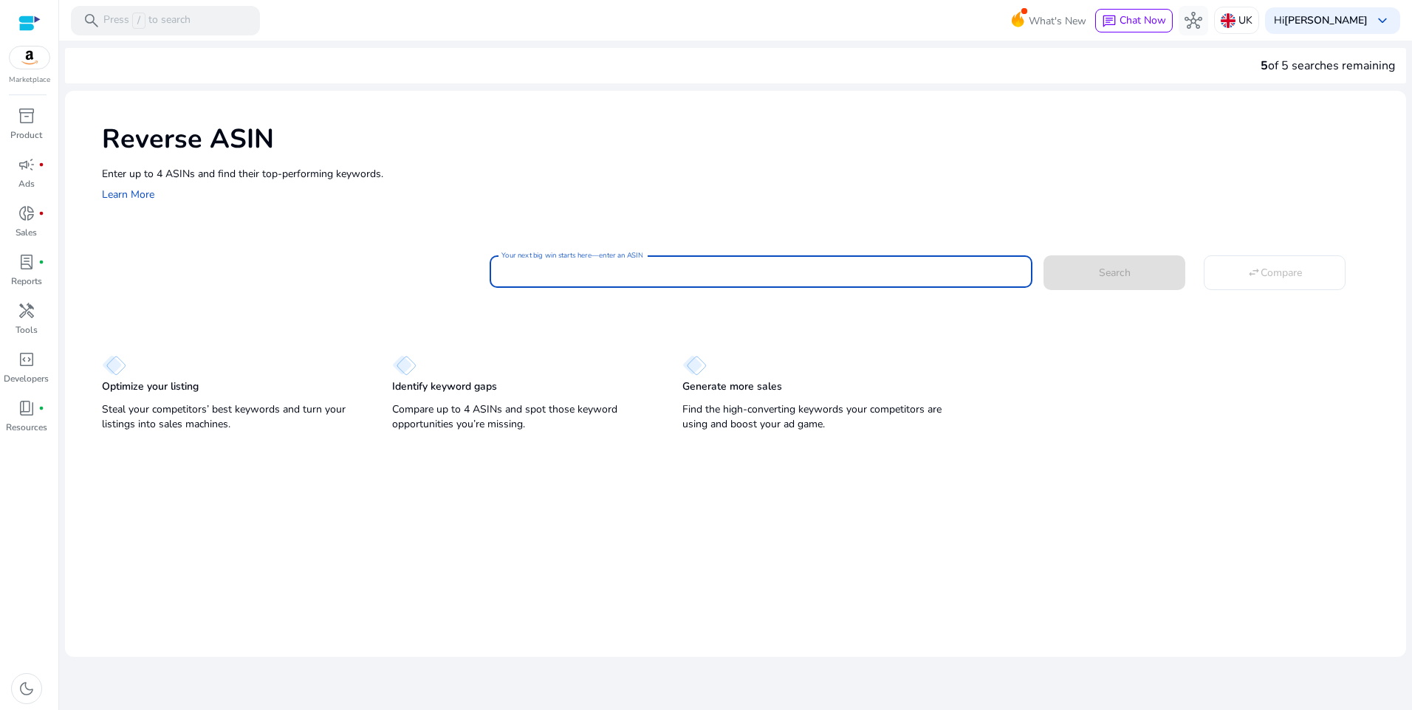
paste input "**********"
type input "**********"
click at [1043, 255] on button "Search" at bounding box center [1114, 272] width 142 height 34
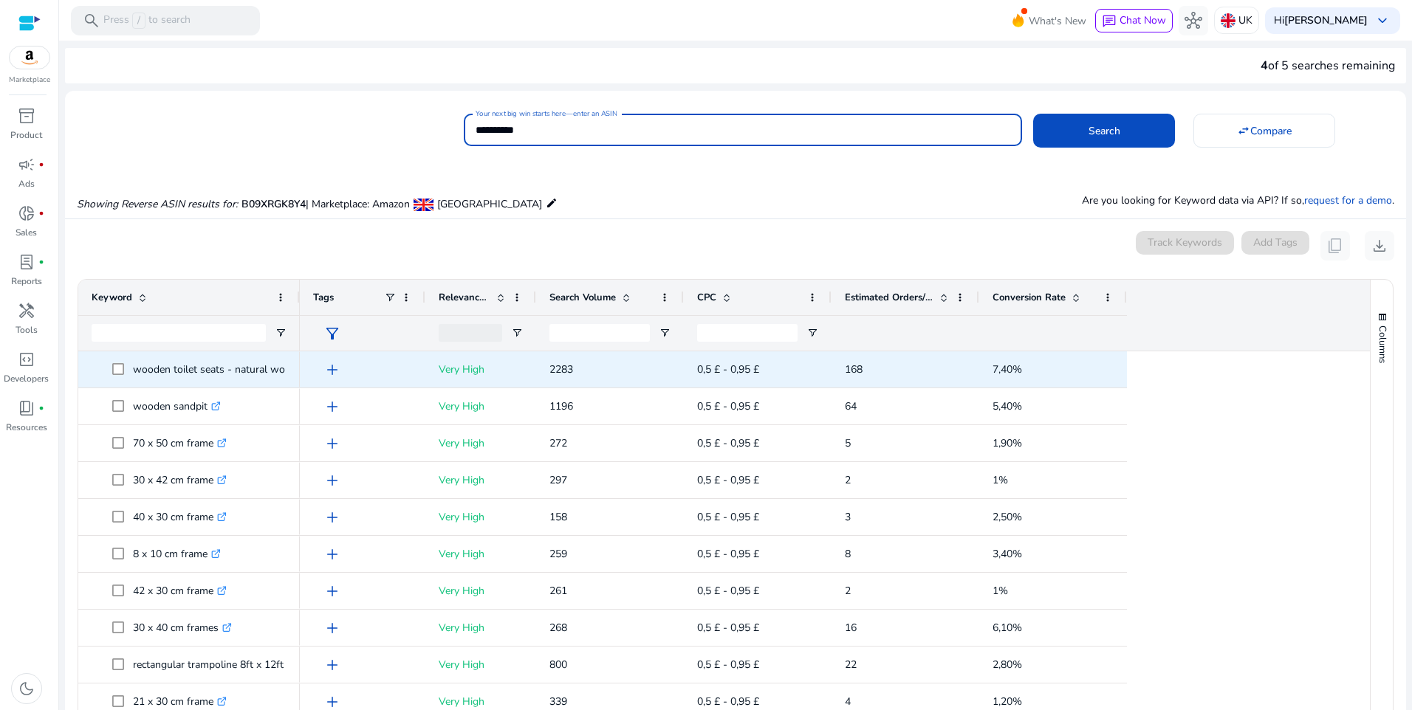
scroll to position [158, 0]
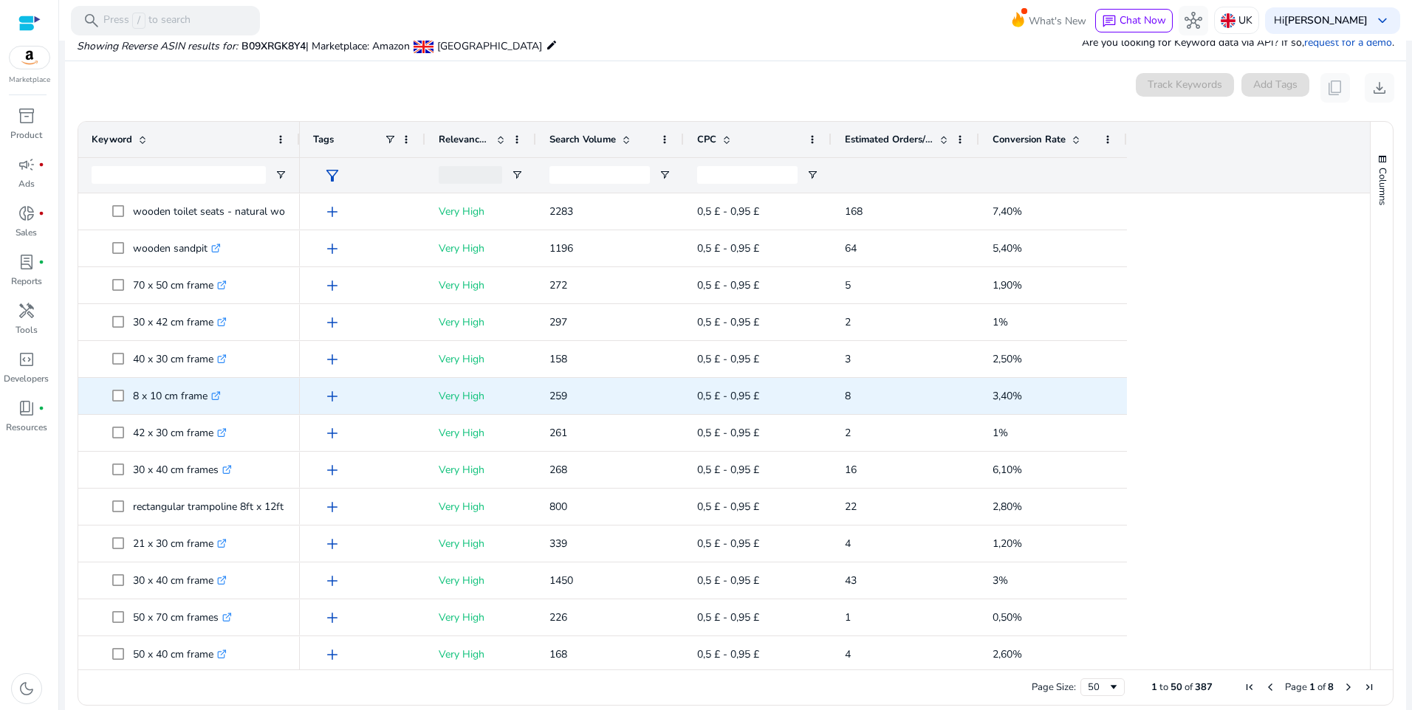
click at [220, 397] on icon ".st0{fill:#2c8af8}" at bounding box center [216, 396] width 10 height 10
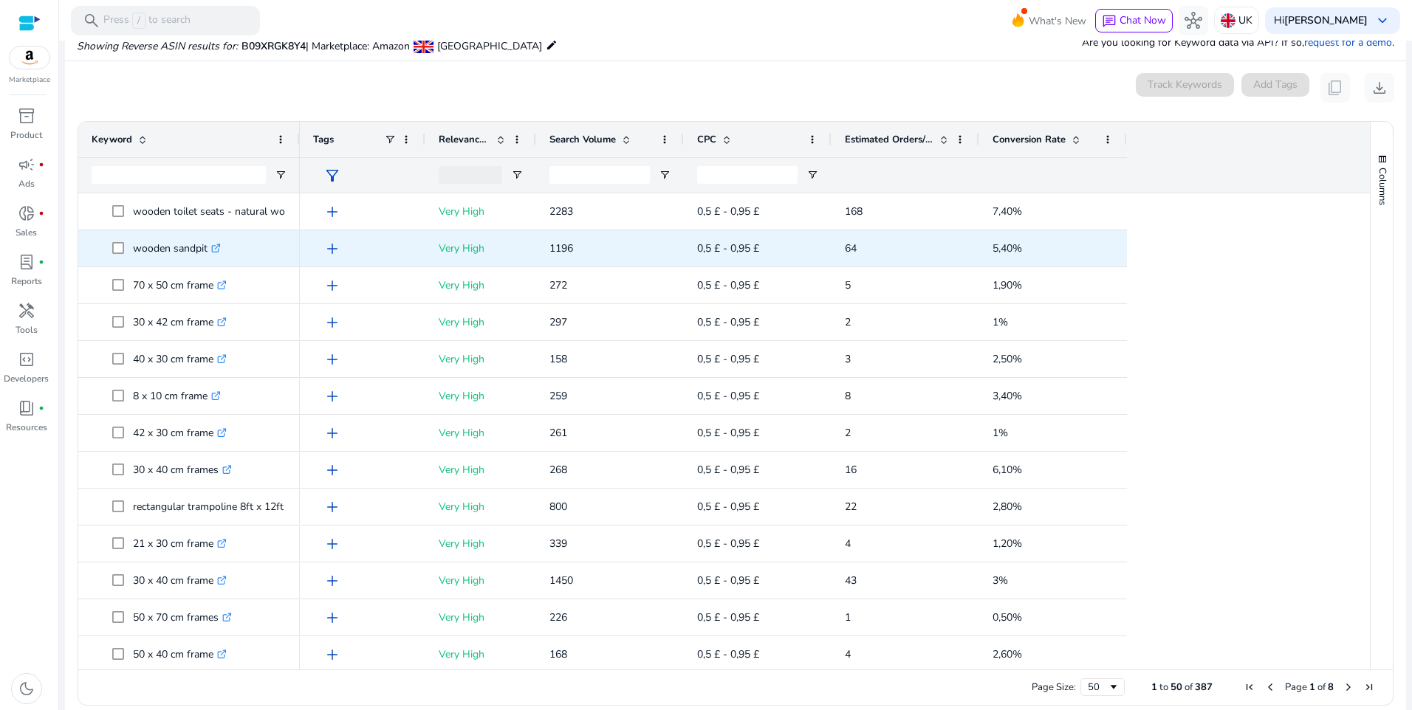
click at [217, 250] on icon ".st0{fill:#2c8af8}" at bounding box center [216, 249] width 10 height 10
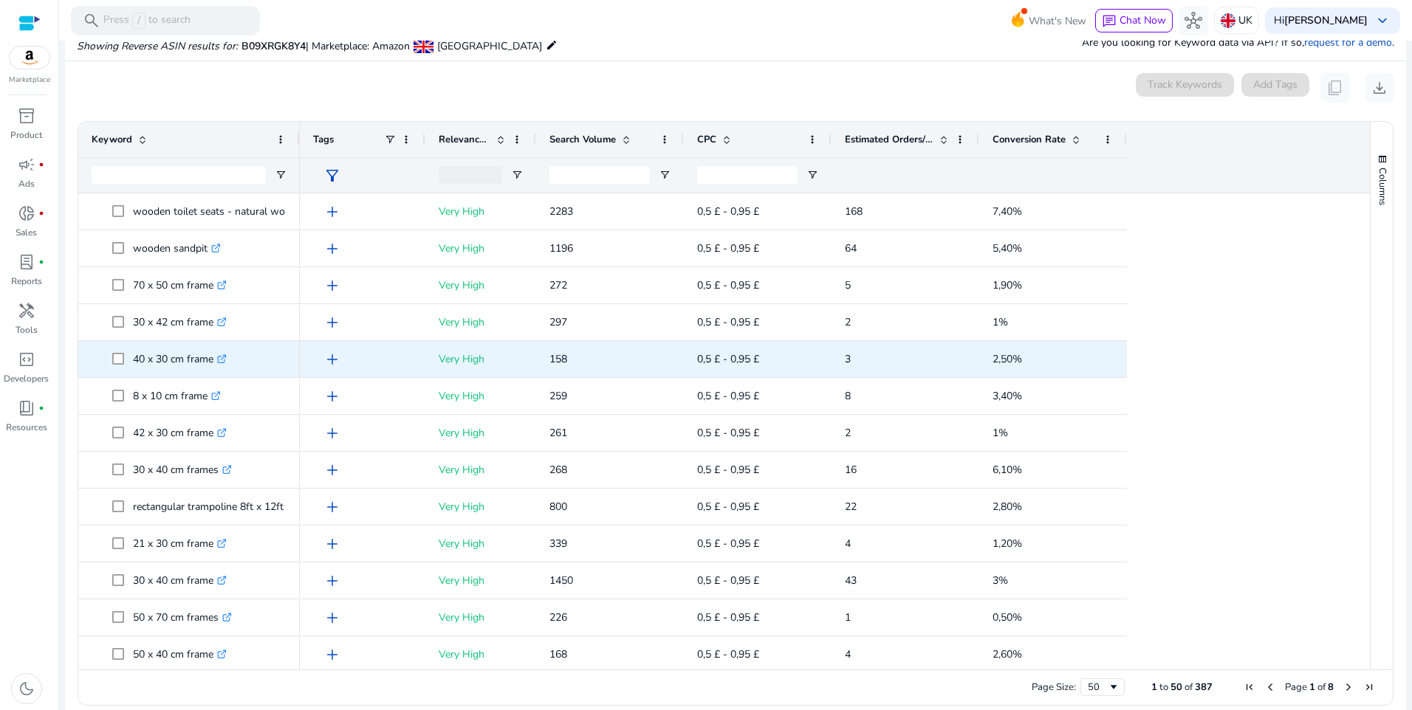
click at [225, 359] on icon at bounding box center [221, 359] width 7 height 7
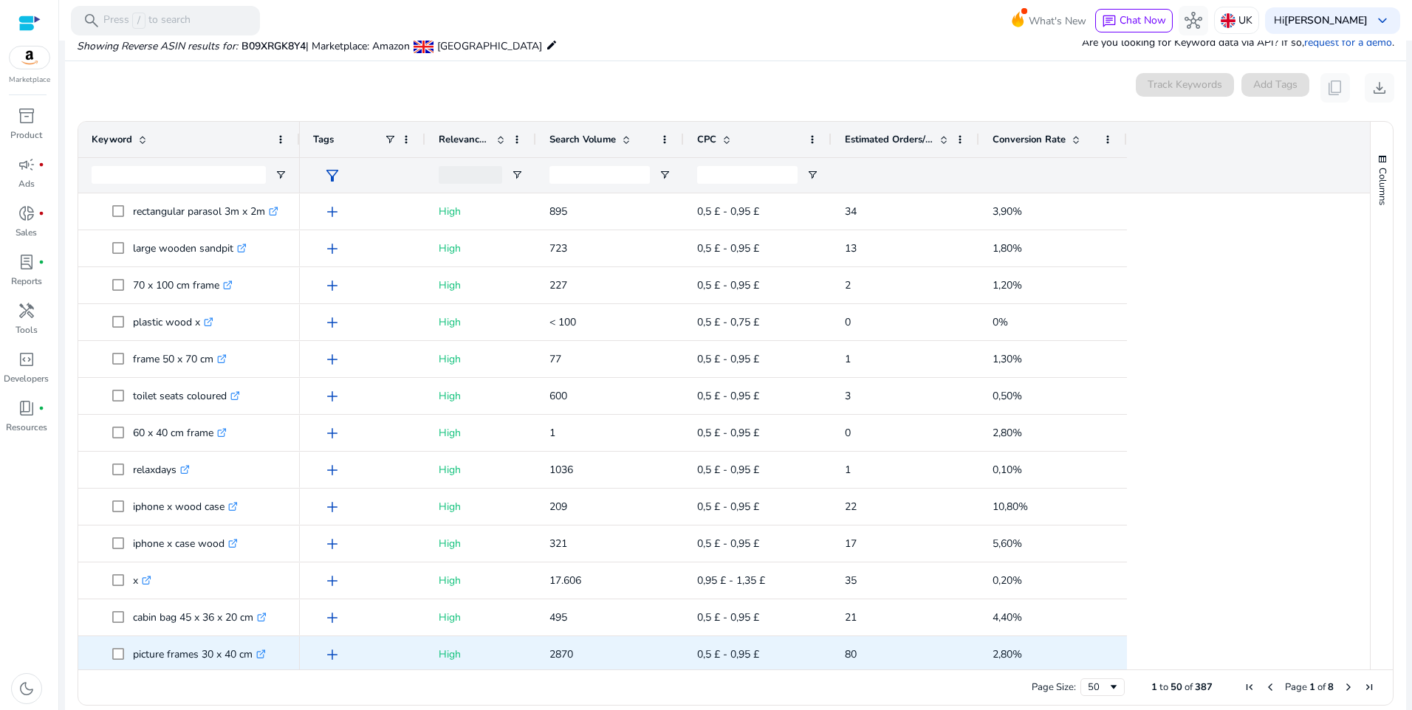
scroll to position [960, 0]
